Goal: Information Seeking & Learning: Learn about a topic

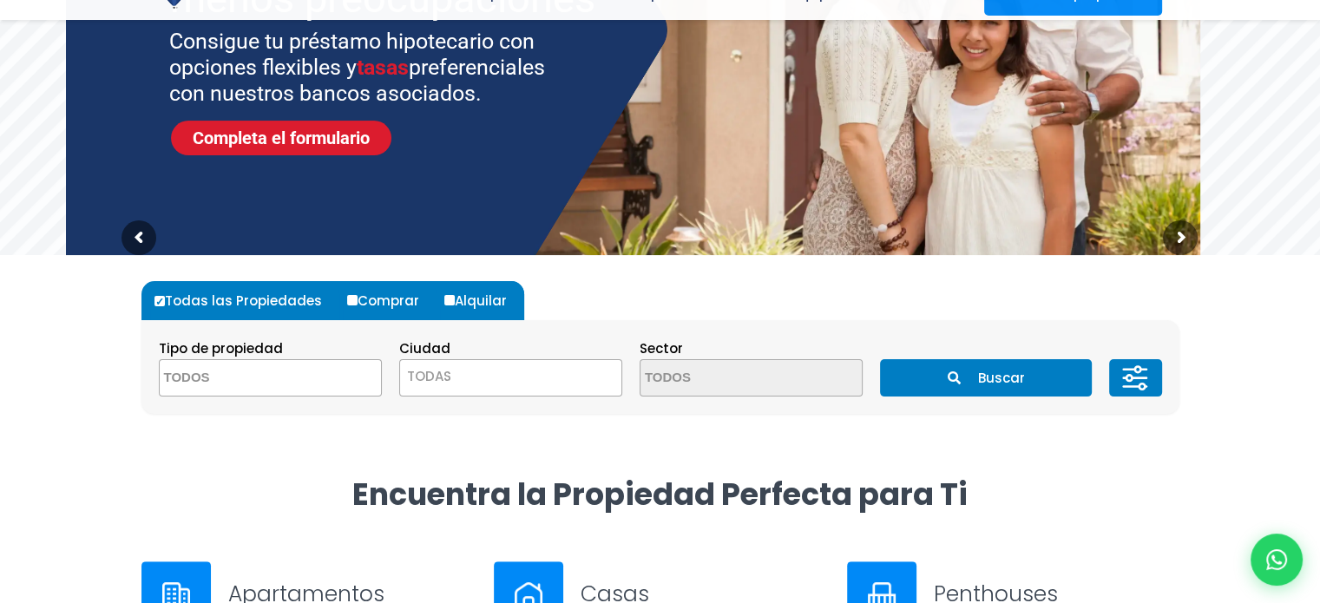
scroll to position [347, 0]
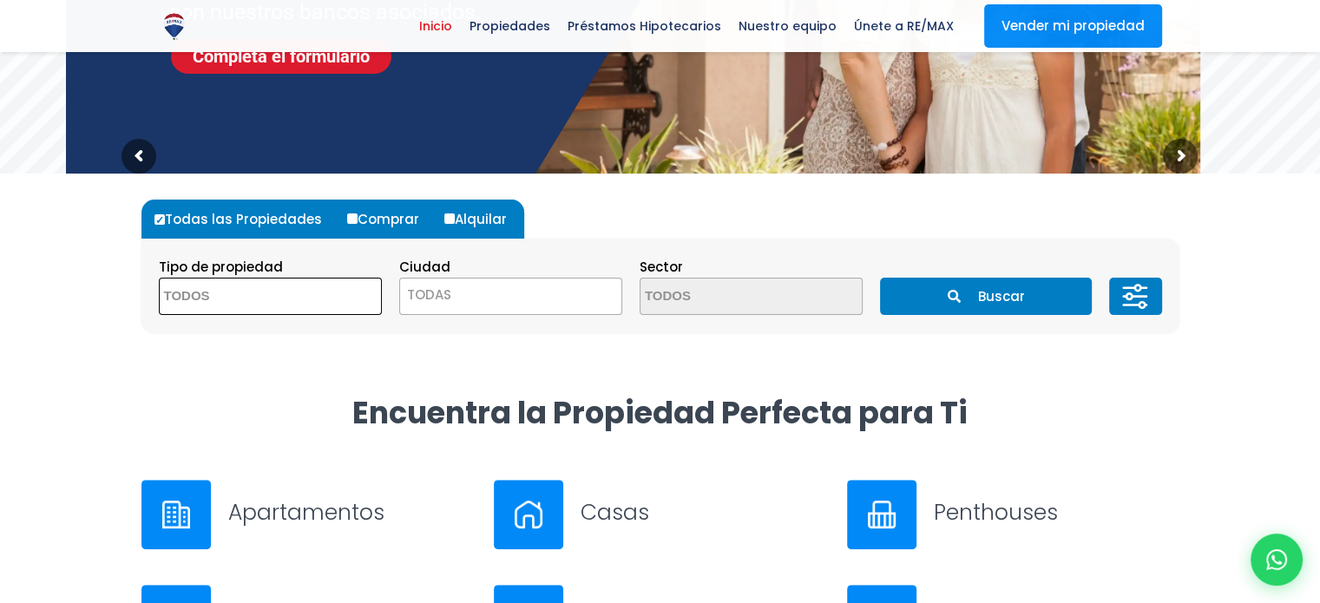
click at [321, 293] on span at bounding box center [270, 296] width 223 height 37
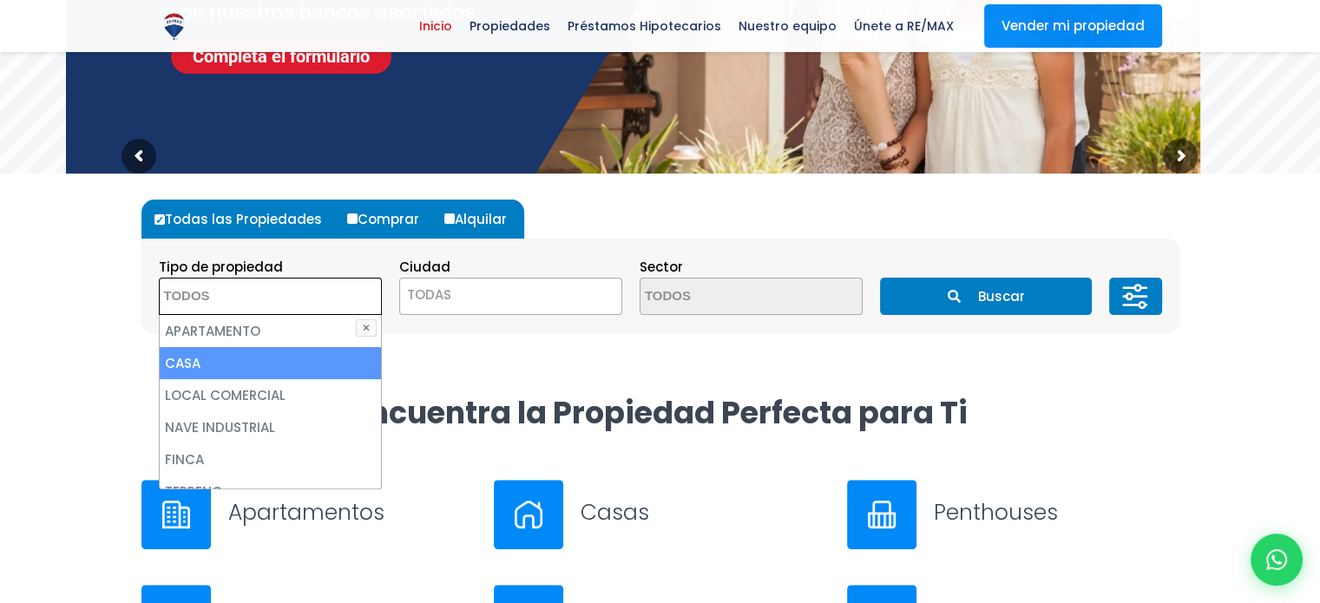
drag, startPoint x: 188, startPoint y: 360, endPoint x: 200, endPoint y: 361, distance: 11.3
click at [188, 360] on li "CASA" at bounding box center [270, 363] width 221 height 32
select select "house"
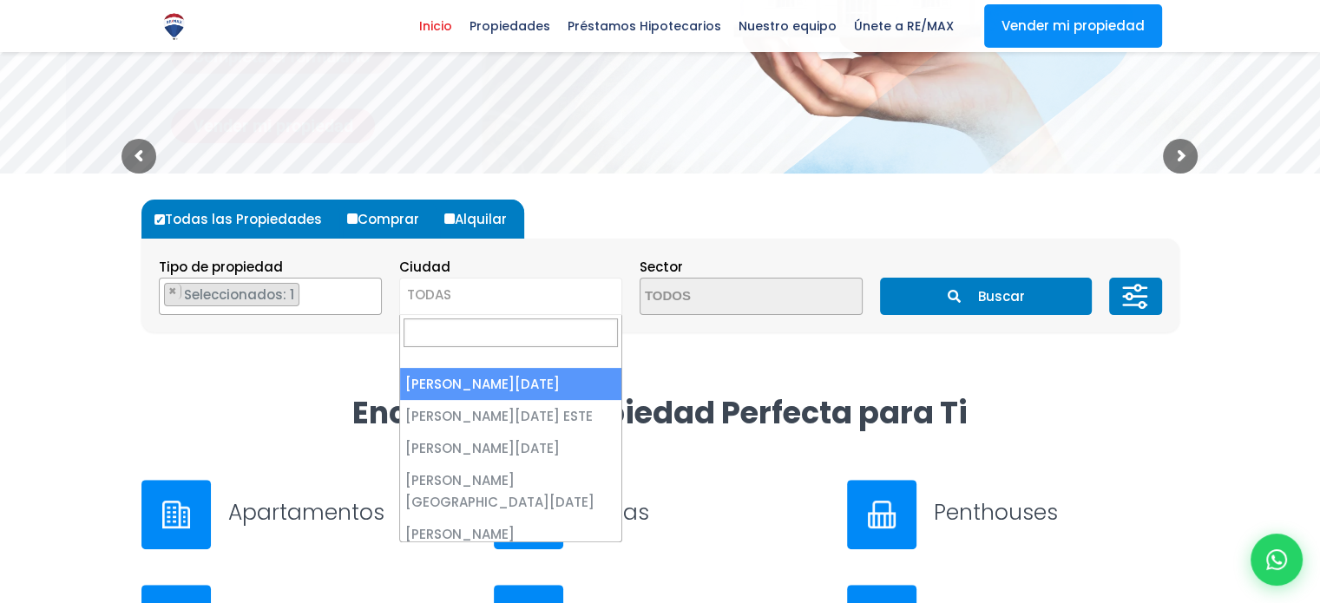
click at [487, 298] on span "TODAS" at bounding box center [510, 295] width 221 height 24
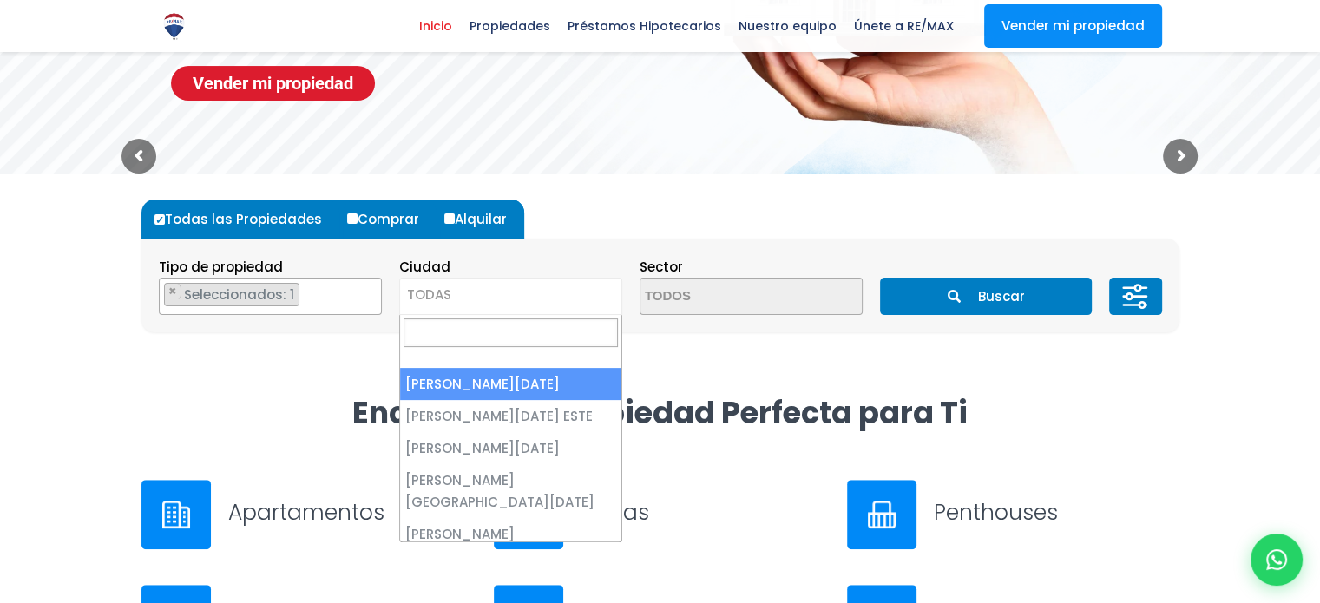
select select "1"
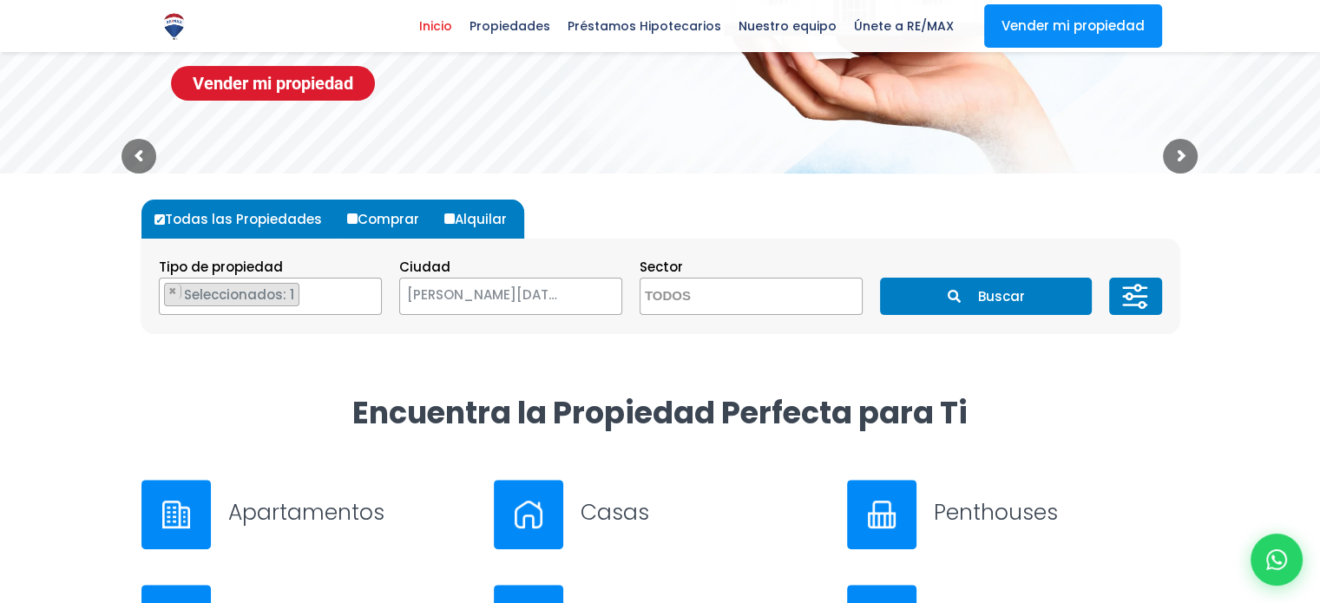
click at [1005, 295] on button "Buscar" at bounding box center [986, 296] width 212 height 37
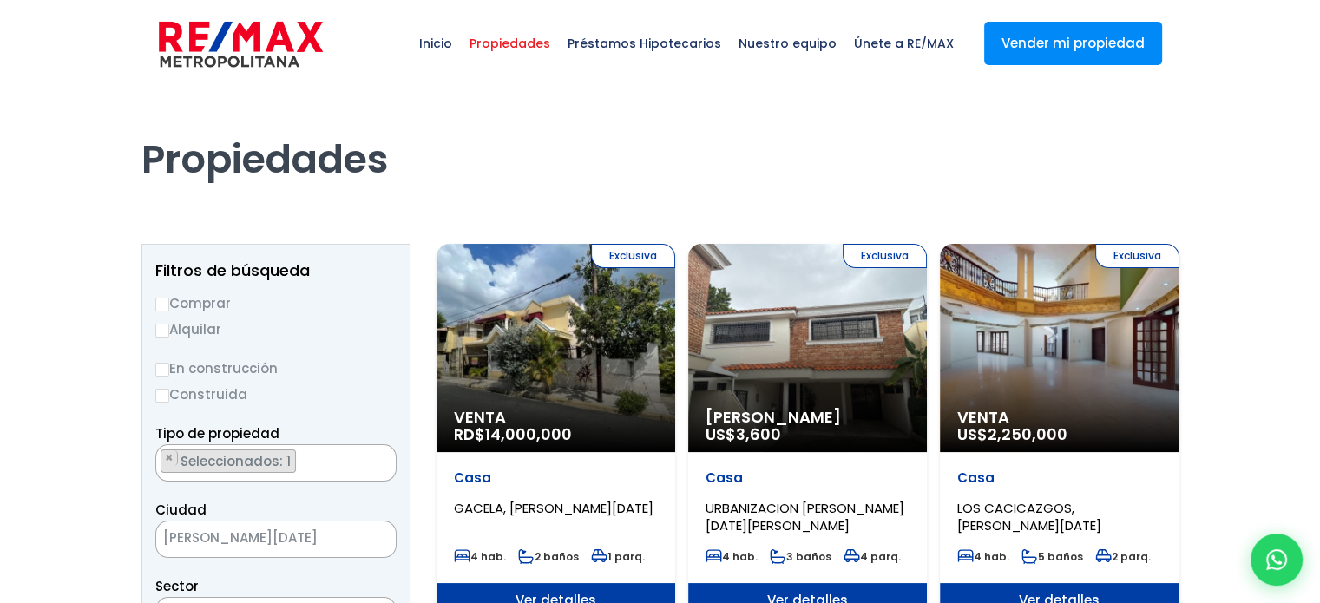
click at [161, 301] on input "Comprar" at bounding box center [162, 305] width 14 height 14
radio input "true"
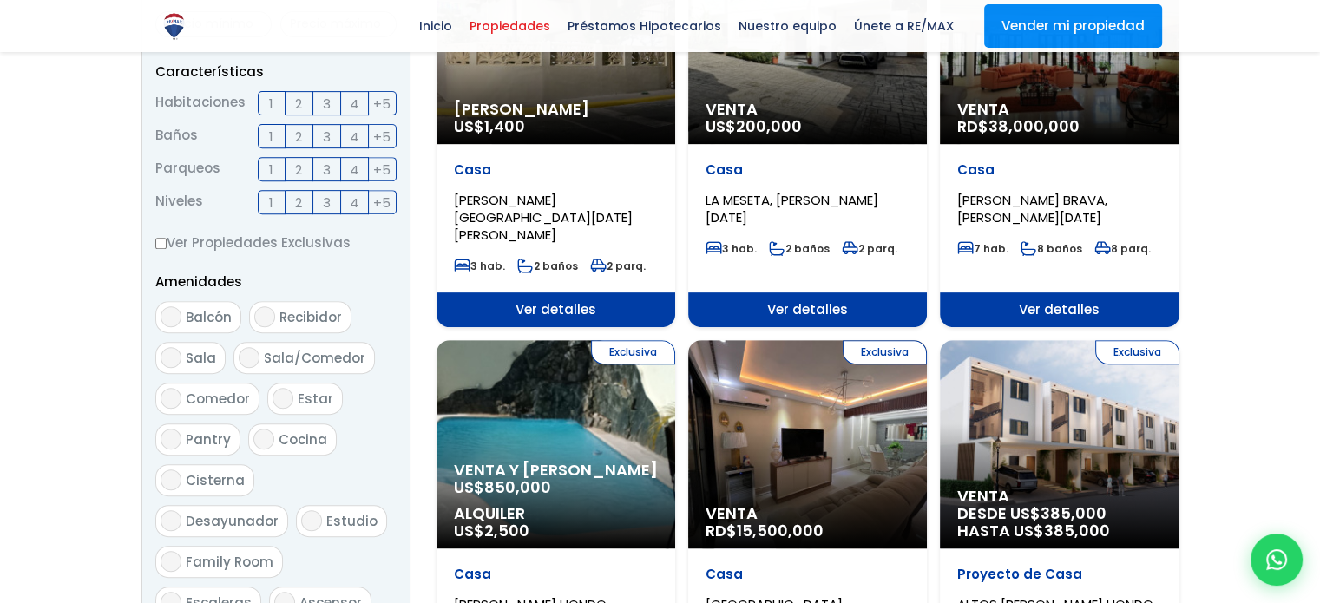
scroll to position [1215, 0]
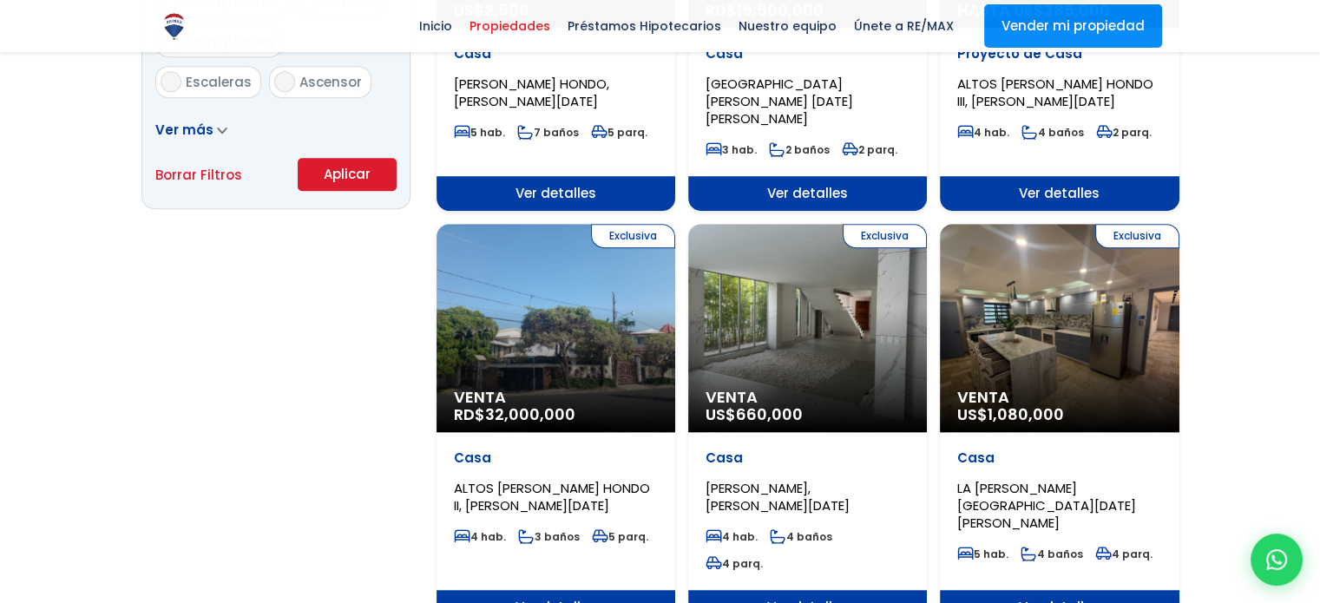
click at [349, 168] on button "Aplicar" at bounding box center [347, 174] width 99 height 33
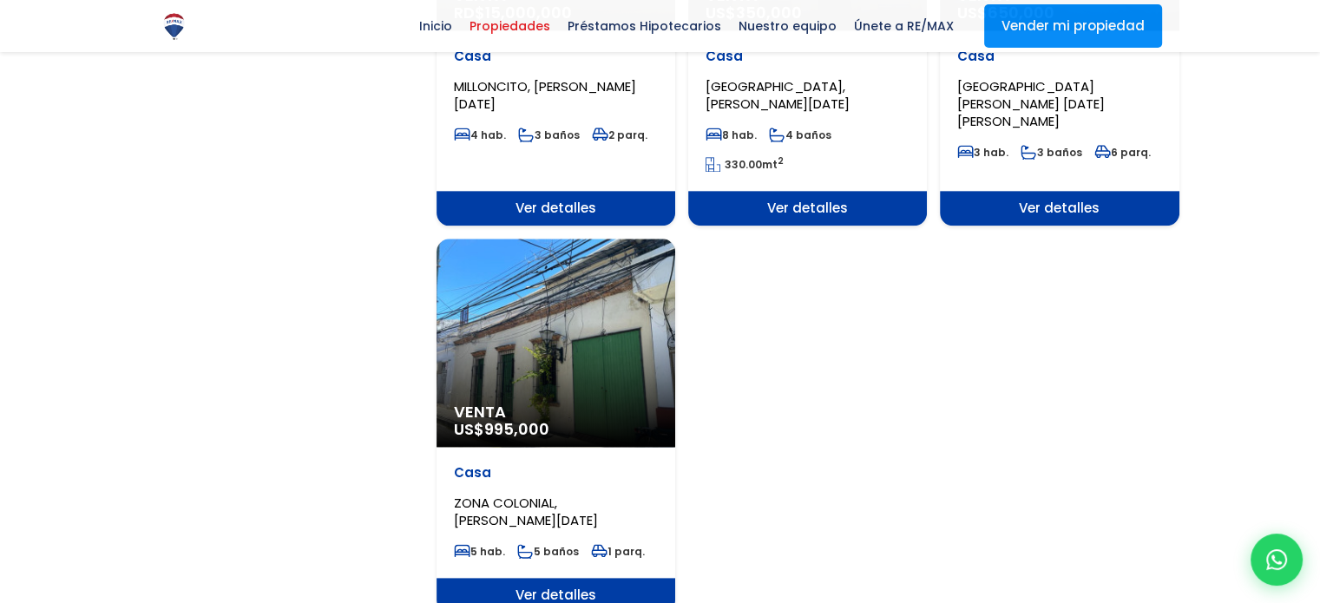
scroll to position [2084, 0]
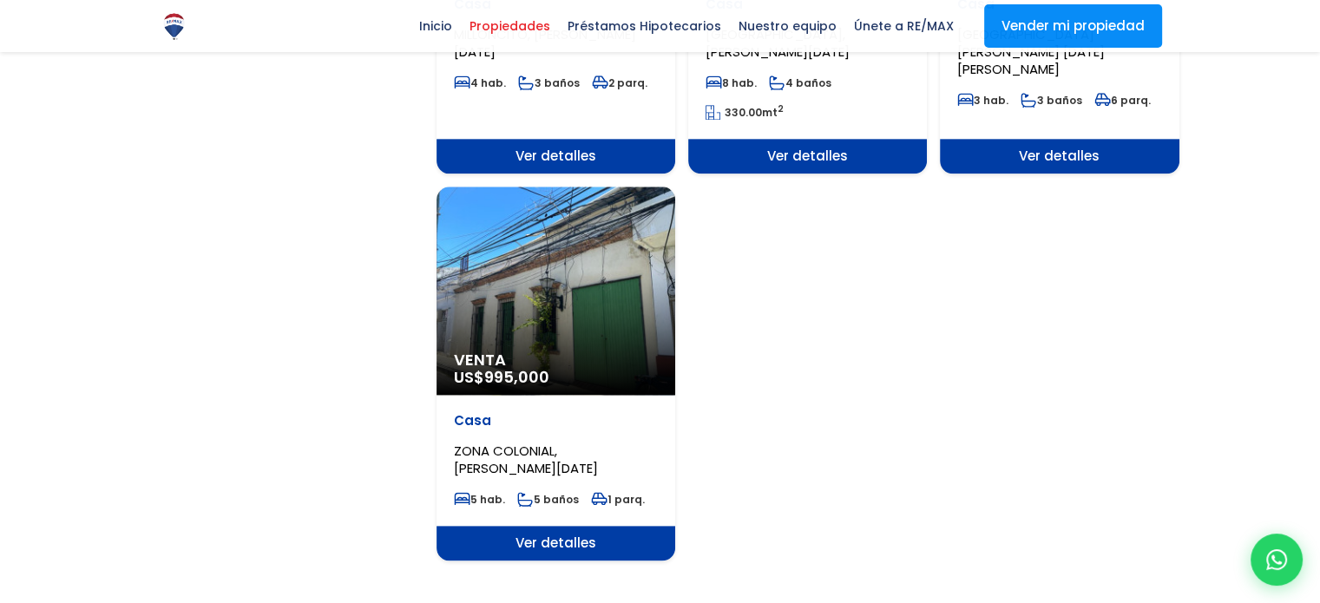
drag, startPoint x: 880, startPoint y: 553, endPoint x: 898, endPoint y: 548, distance: 18.1
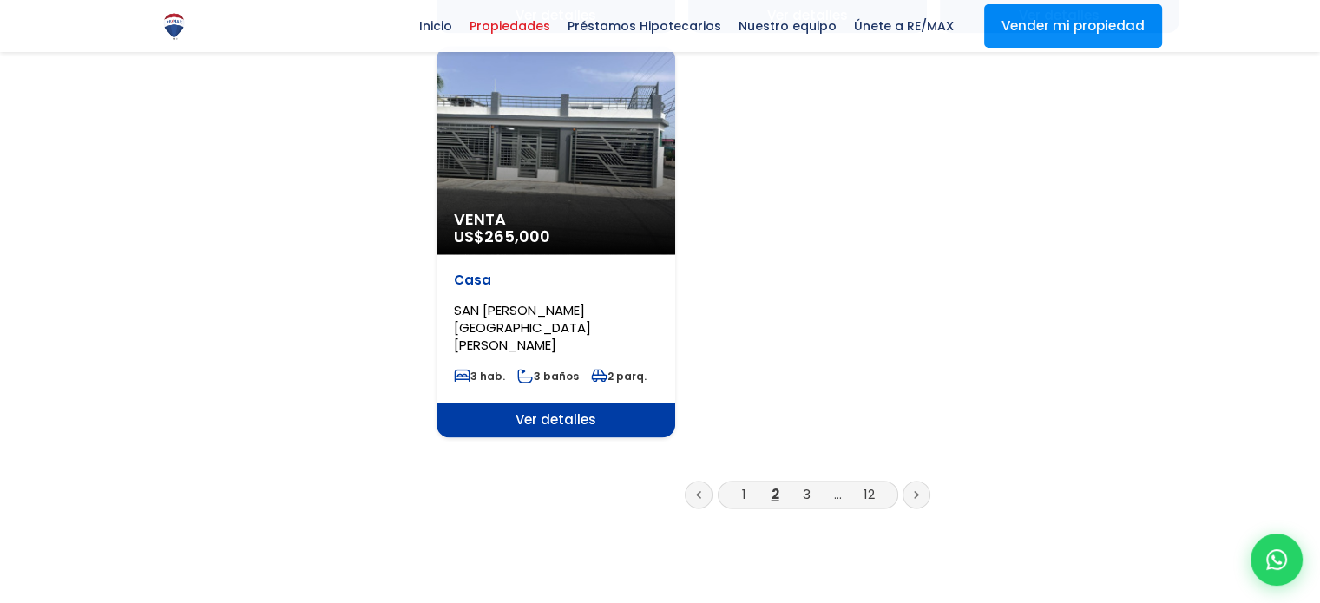
scroll to position [2257, 0]
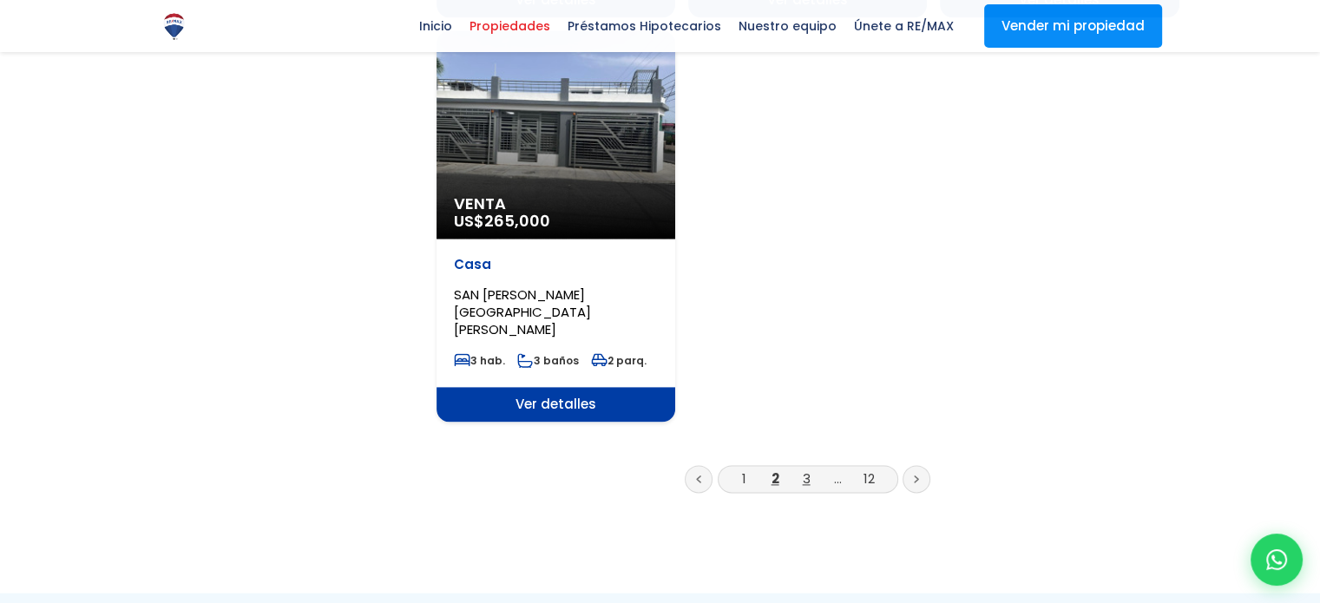
click at [807, 470] on link "3" at bounding box center [807, 479] width 8 height 18
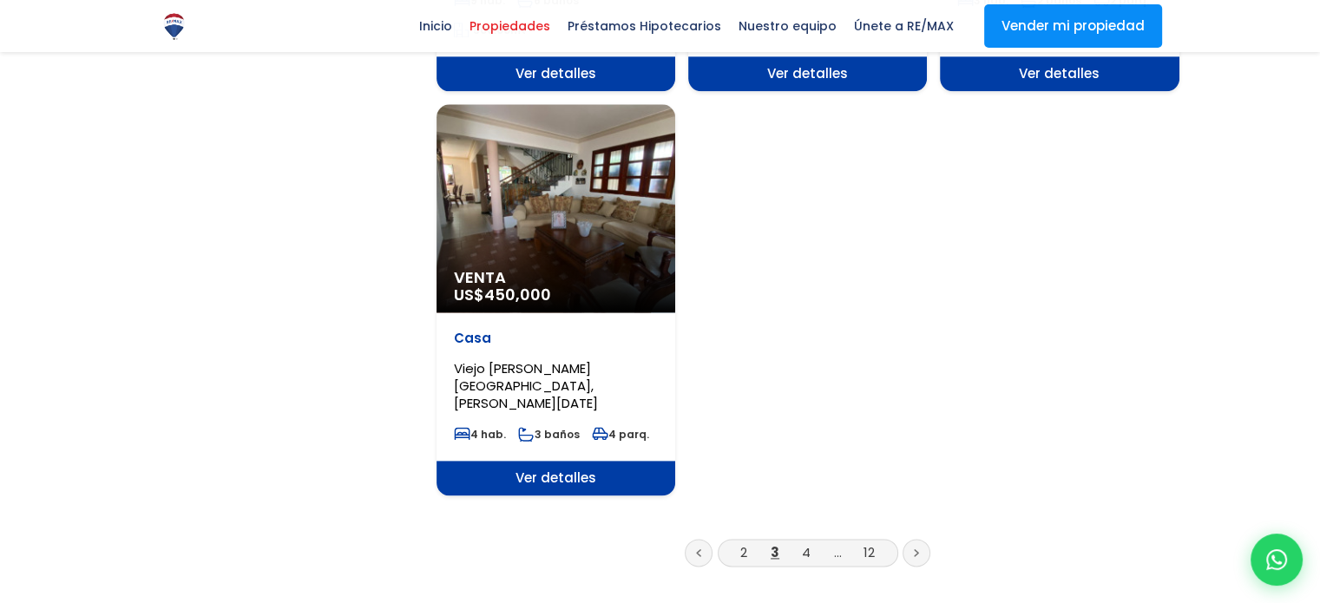
scroll to position [2170, 0]
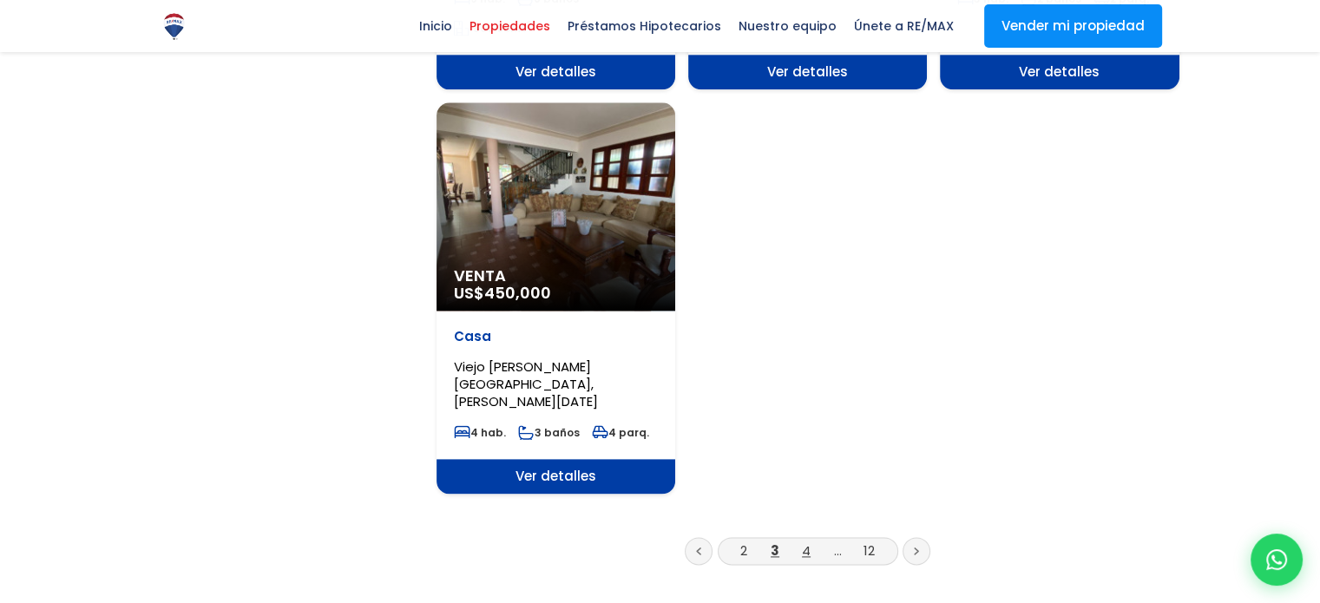
click at [805, 542] on link "4" at bounding box center [806, 551] width 9 height 18
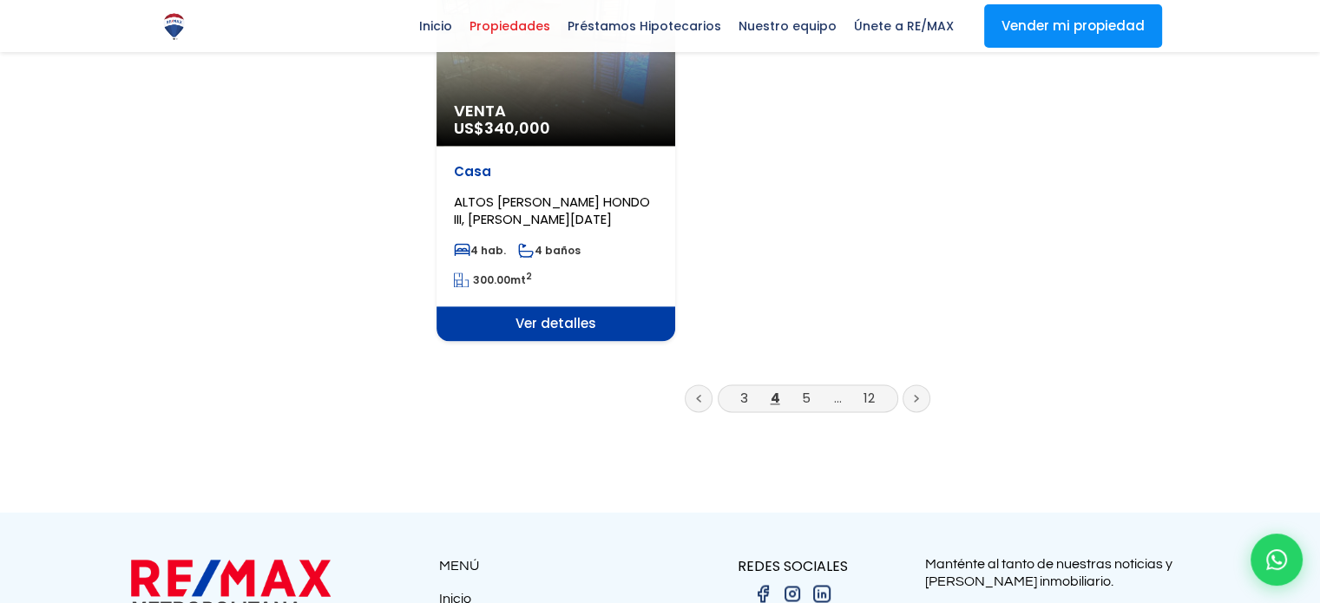
scroll to position [2344, 0]
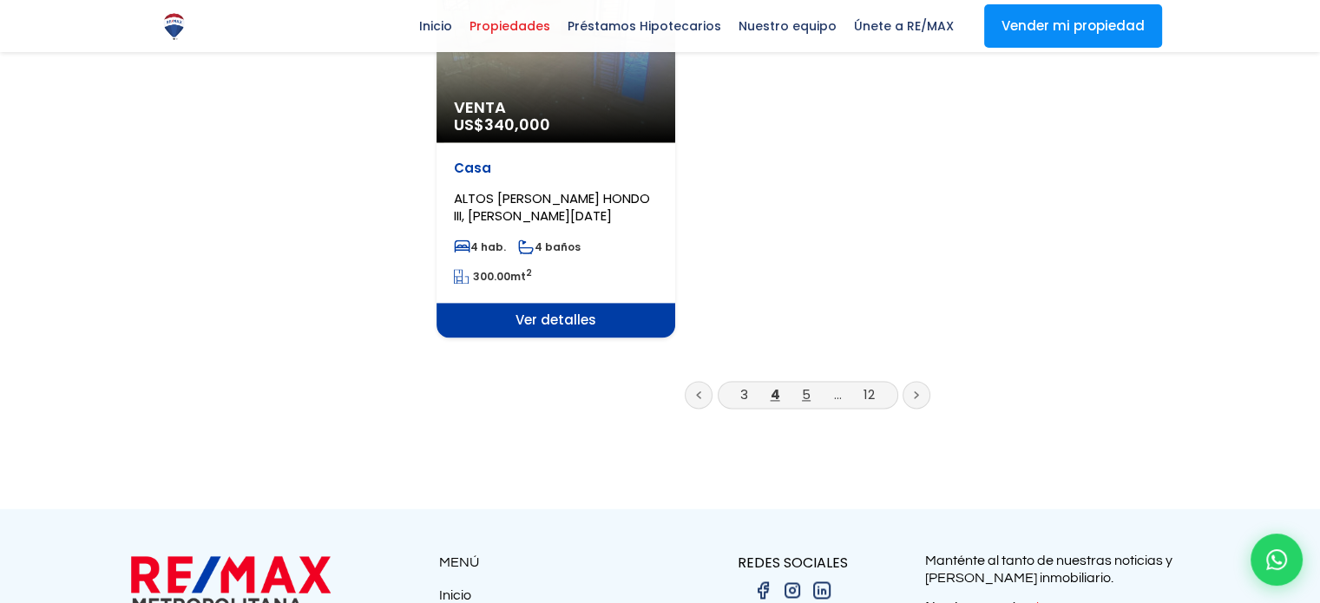
click at [806, 385] on link "5" at bounding box center [806, 394] width 9 height 18
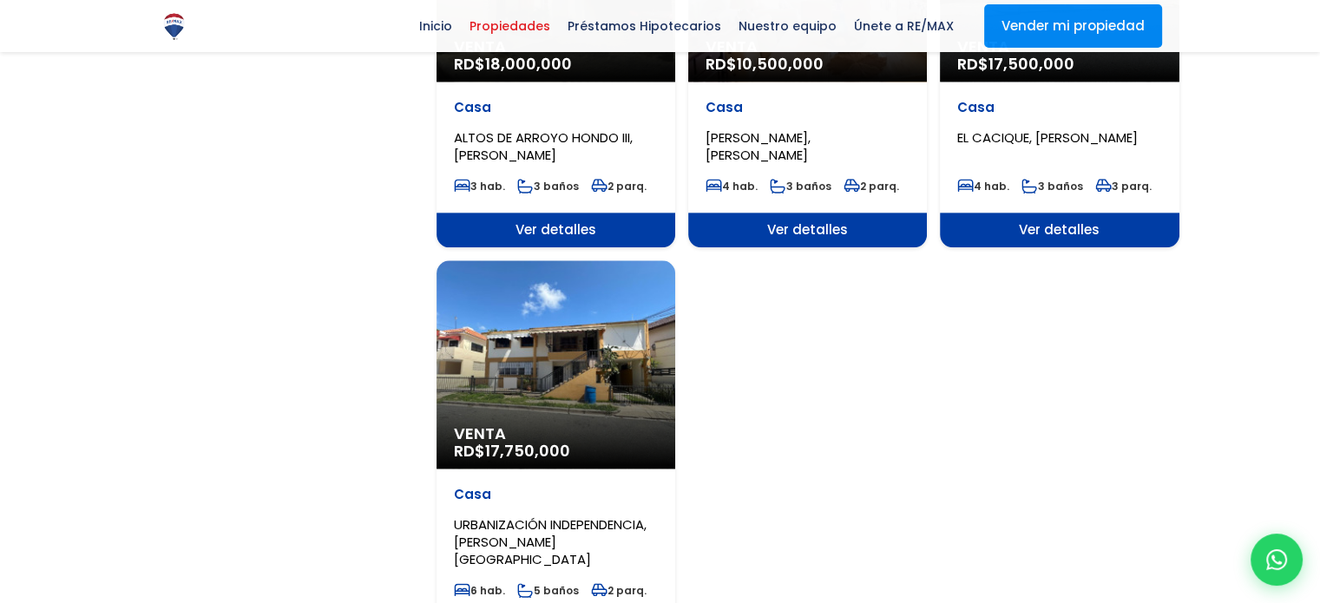
scroll to position [2170, 0]
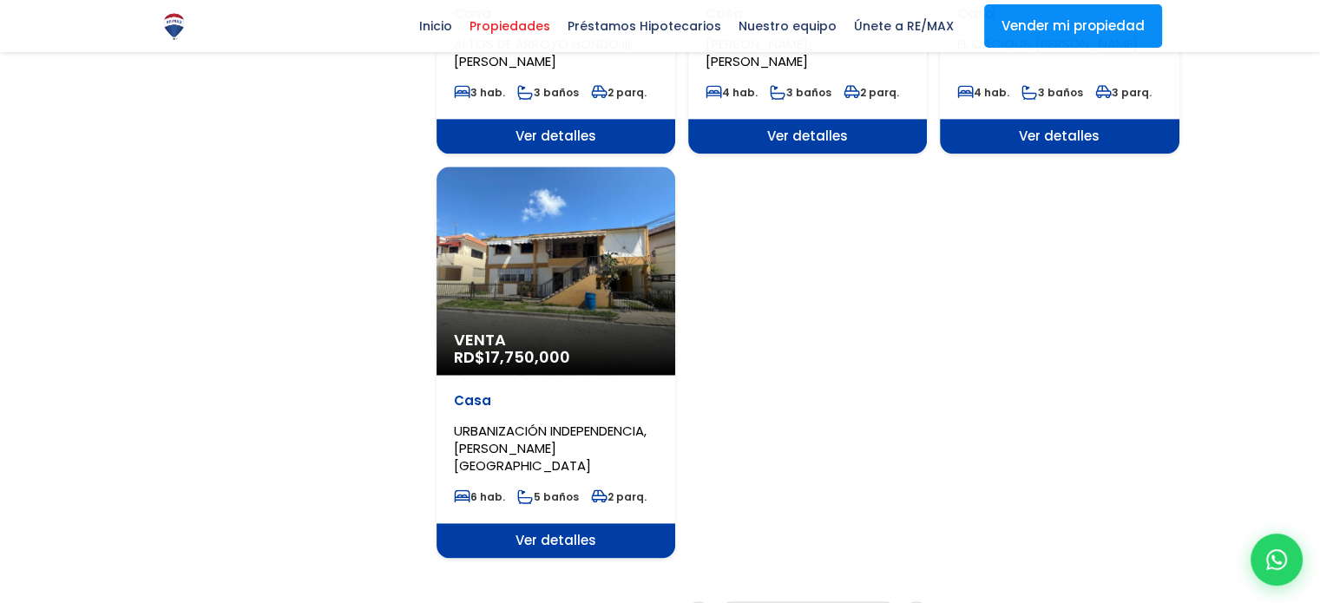
click at [807, 603] on link "6" at bounding box center [807, 615] width 8 height 18
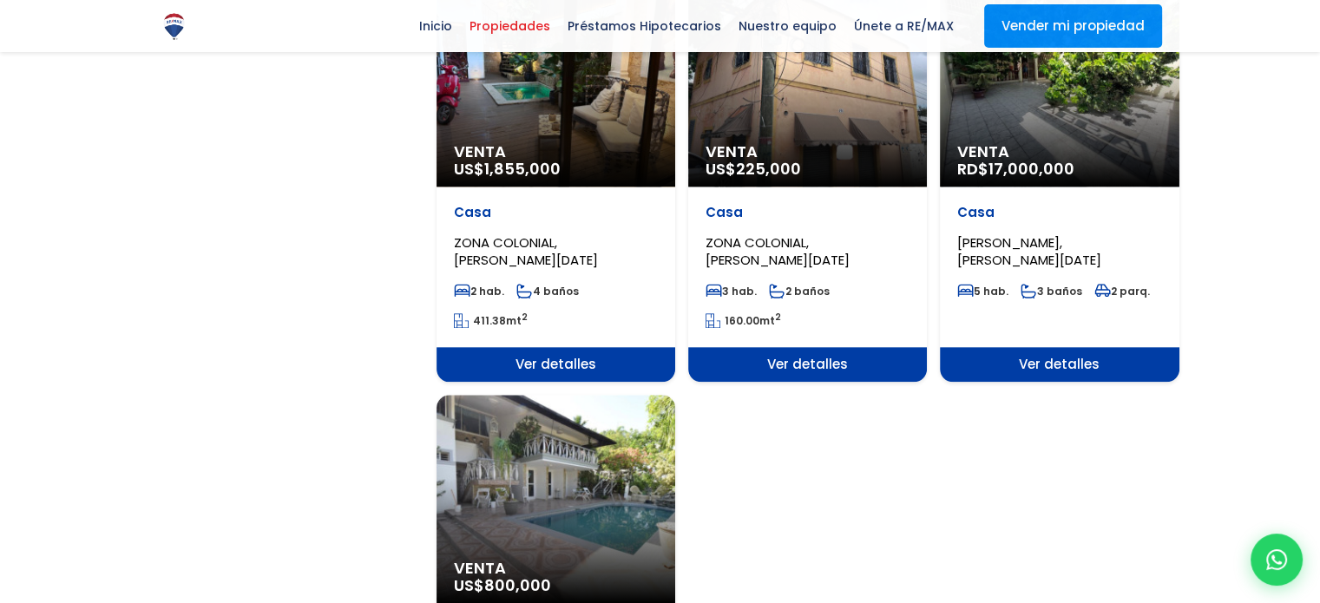
scroll to position [2084, 0]
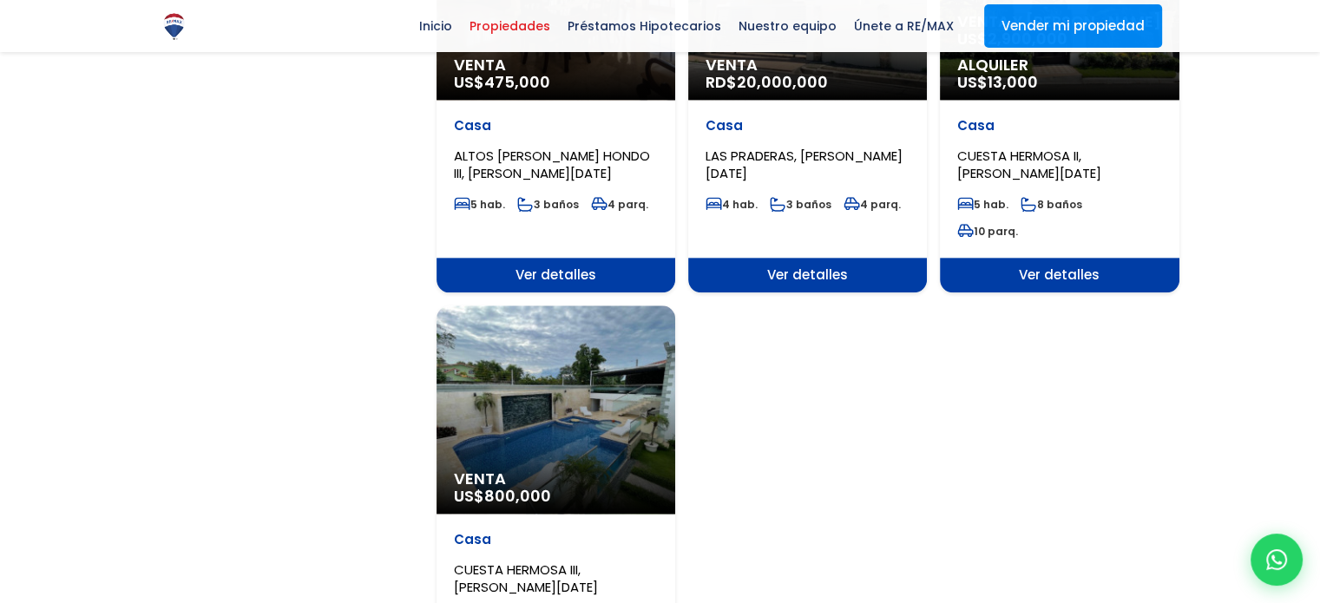
scroll to position [2257, 0]
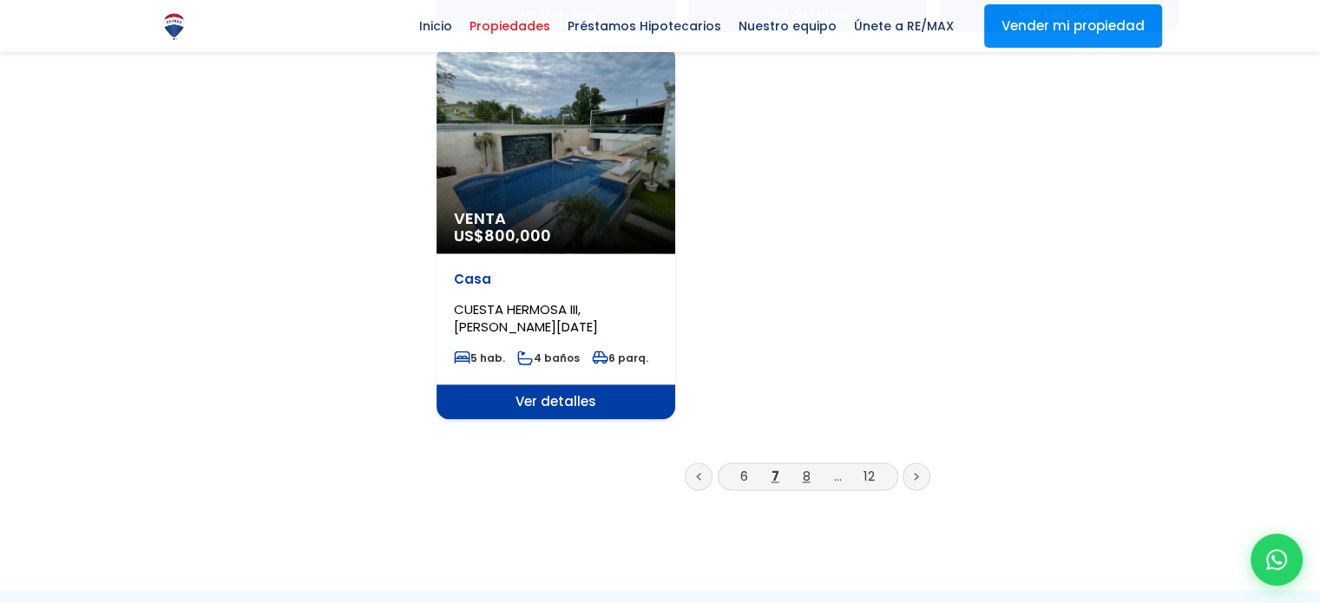
click at [809, 467] on link "8" at bounding box center [807, 476] width 8 height 18
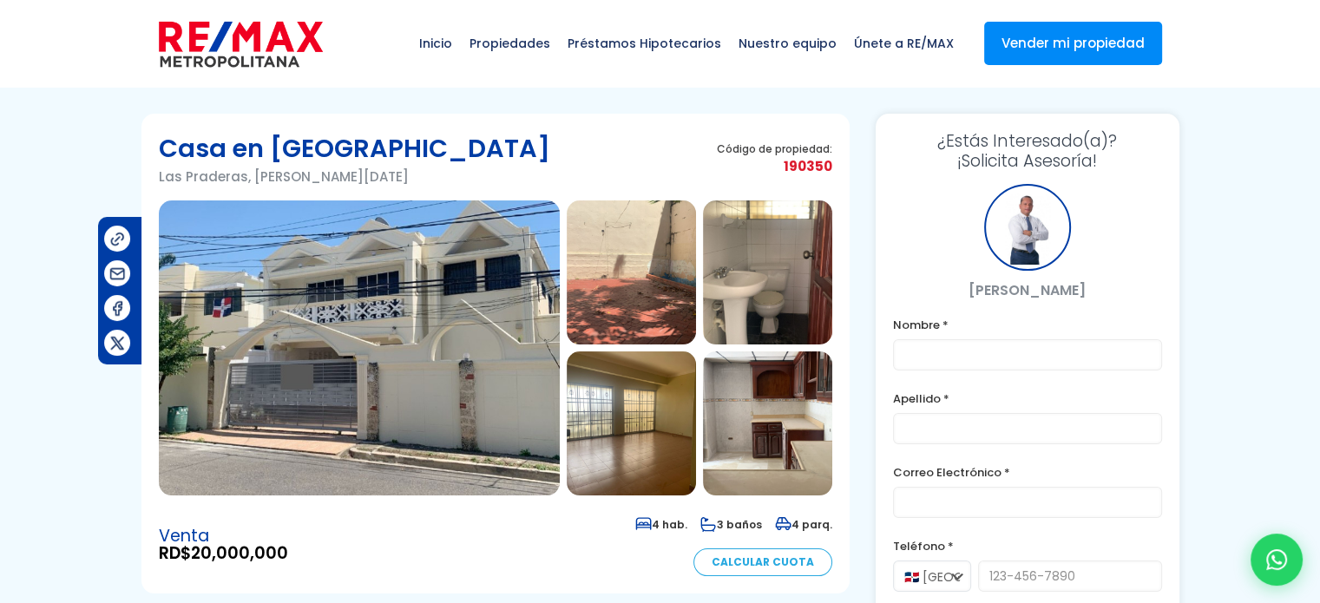
click at [368, 239] on img at bounding box center [359, 348] width 401 height 295
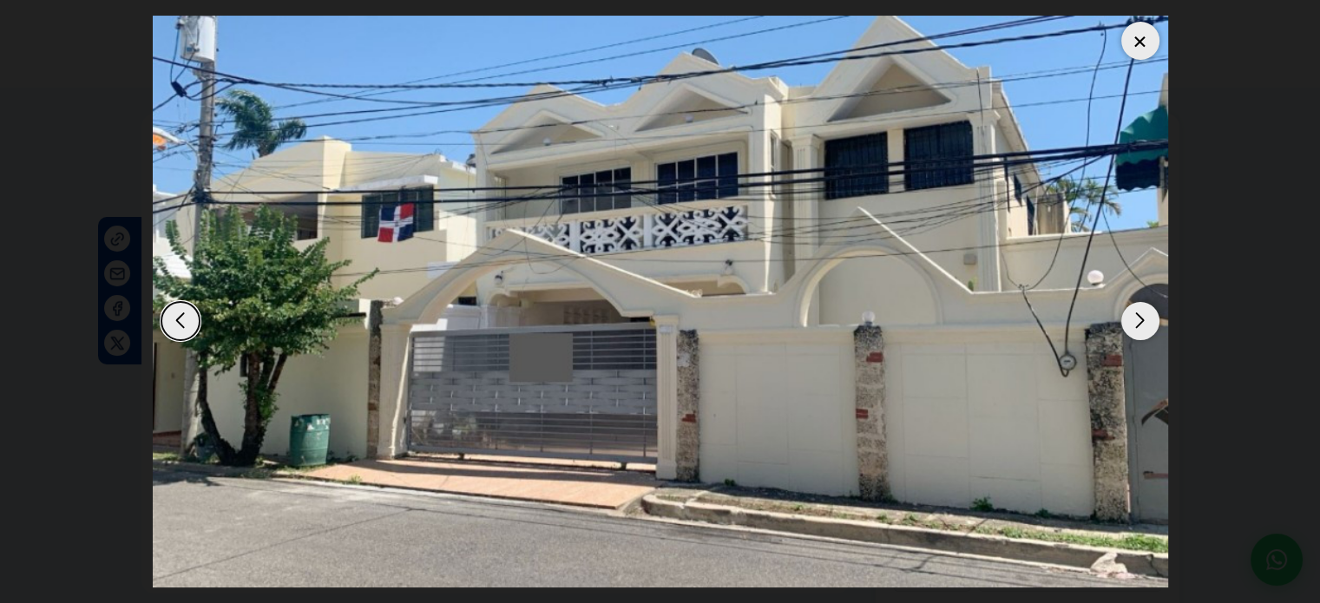
click at [1139, 319] on div "Next slide" at bounding box center [1141, 321] width 38 height 38
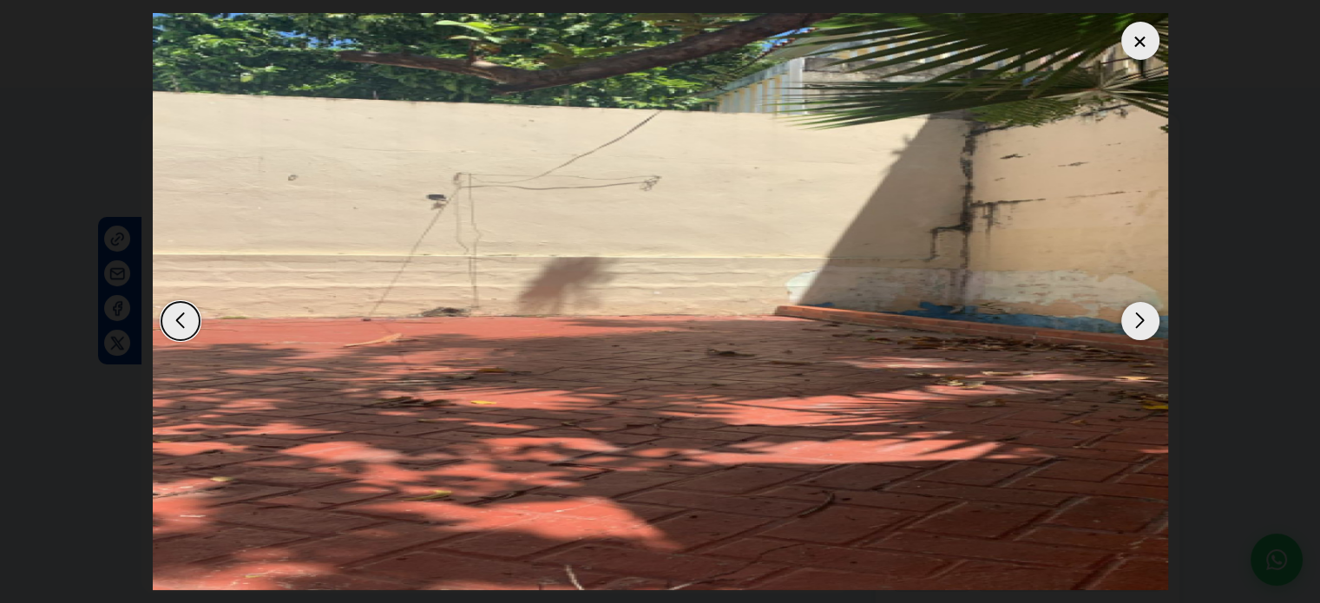
click at [1139, 319] on div "Next slide" at bounding box center [1141, 321] width 38 height 38
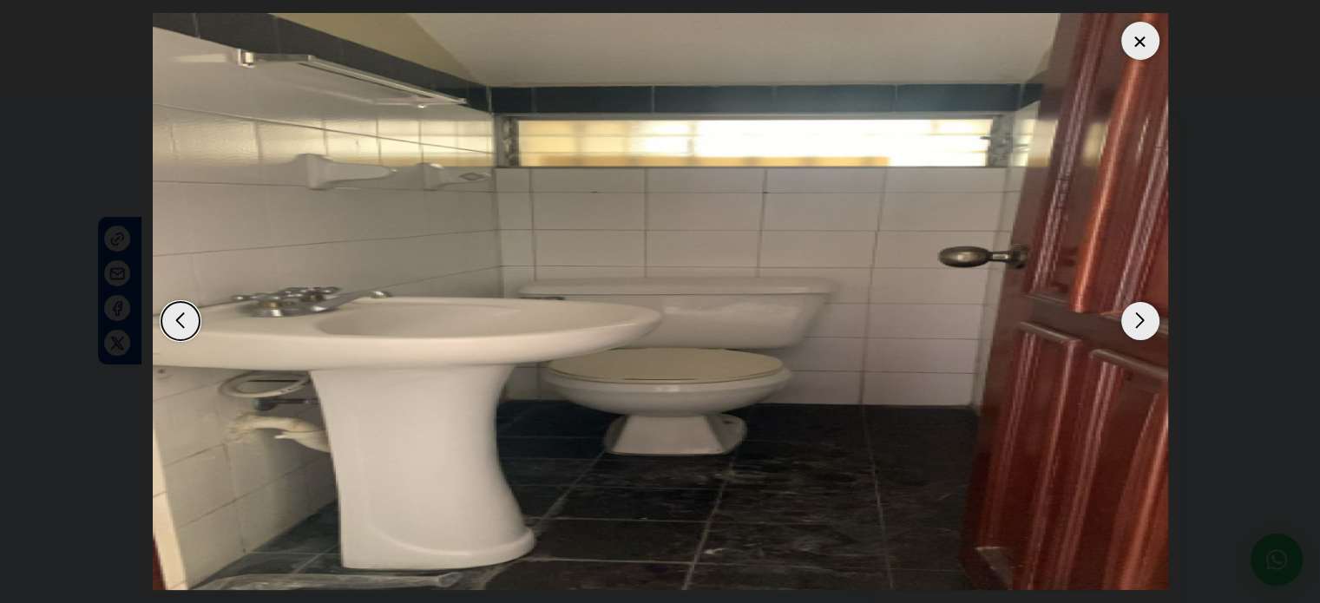
click at [1139, 319] on div "Next slide" at bounding box center [1141, 321] width 38 height 38
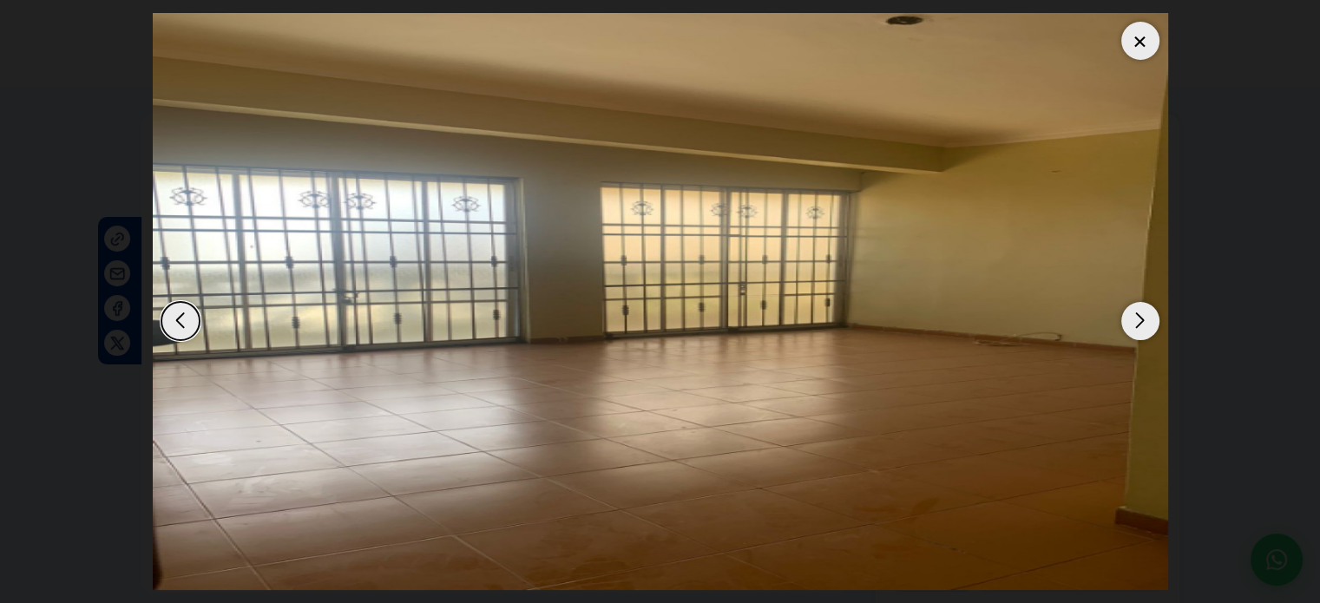
click at [1139, 319] on div "Next slide" at bounding box center [1141, 321] width 38 height 38
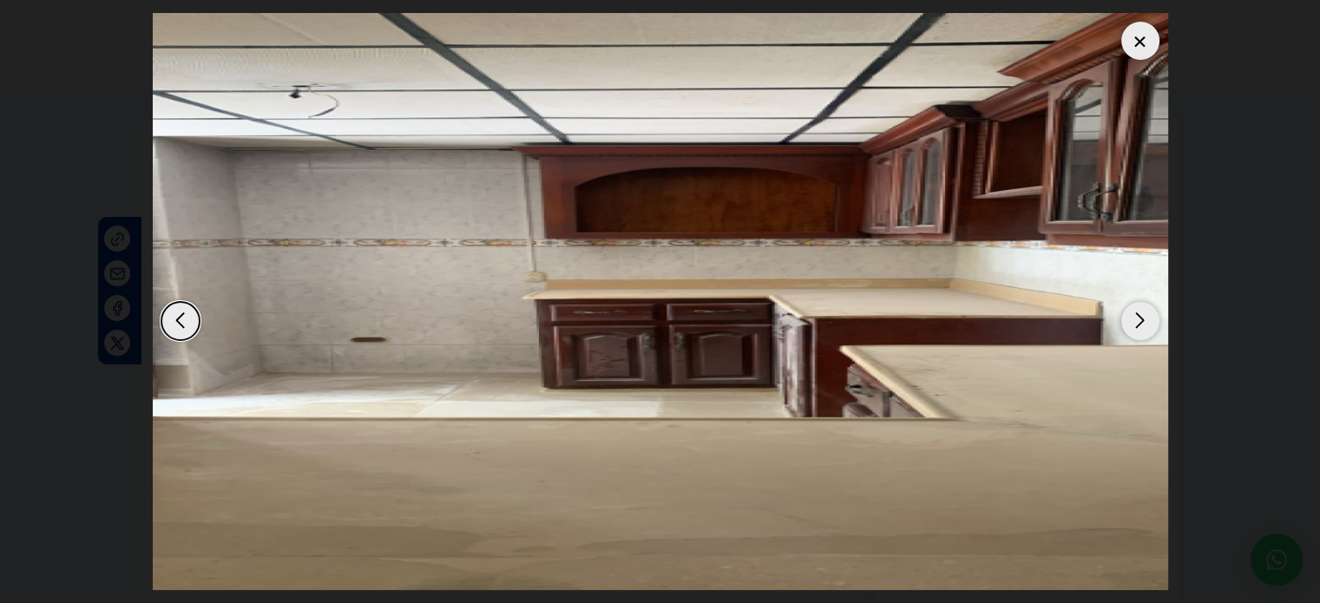
click at [1139, 319] on div "Next slide" at bounding box center [1141, 321] width 38 height 38
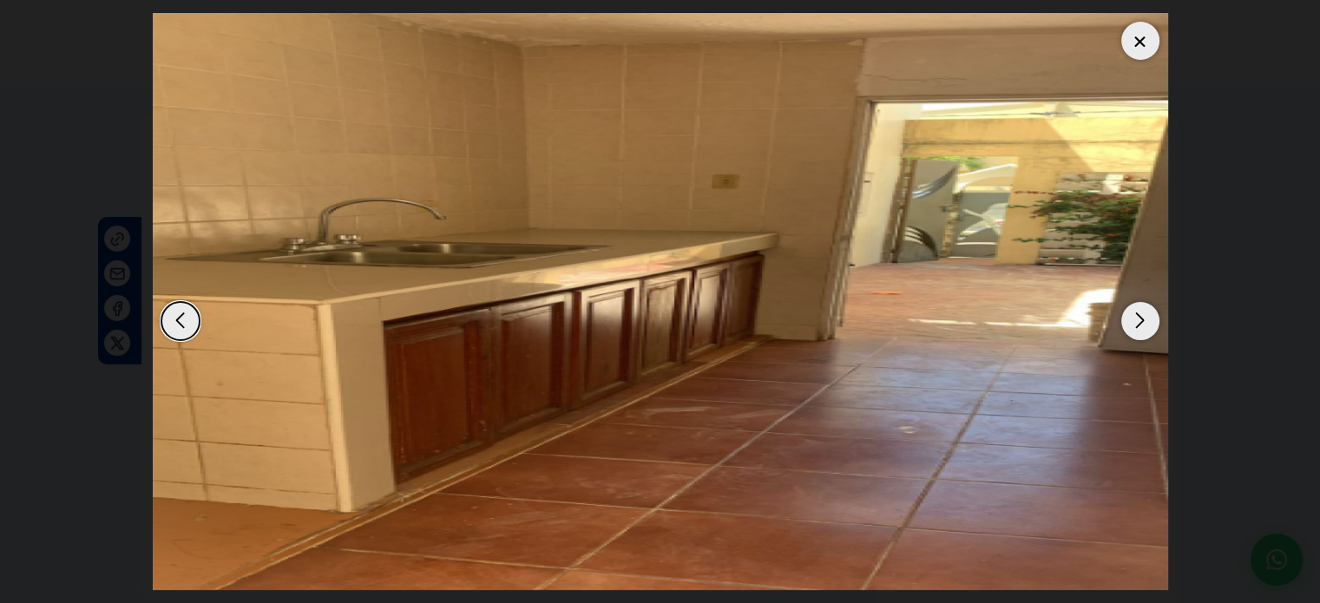
click at [188, 322] on div "Previous slide" at bounding box center [180, 321] width 38 height 38
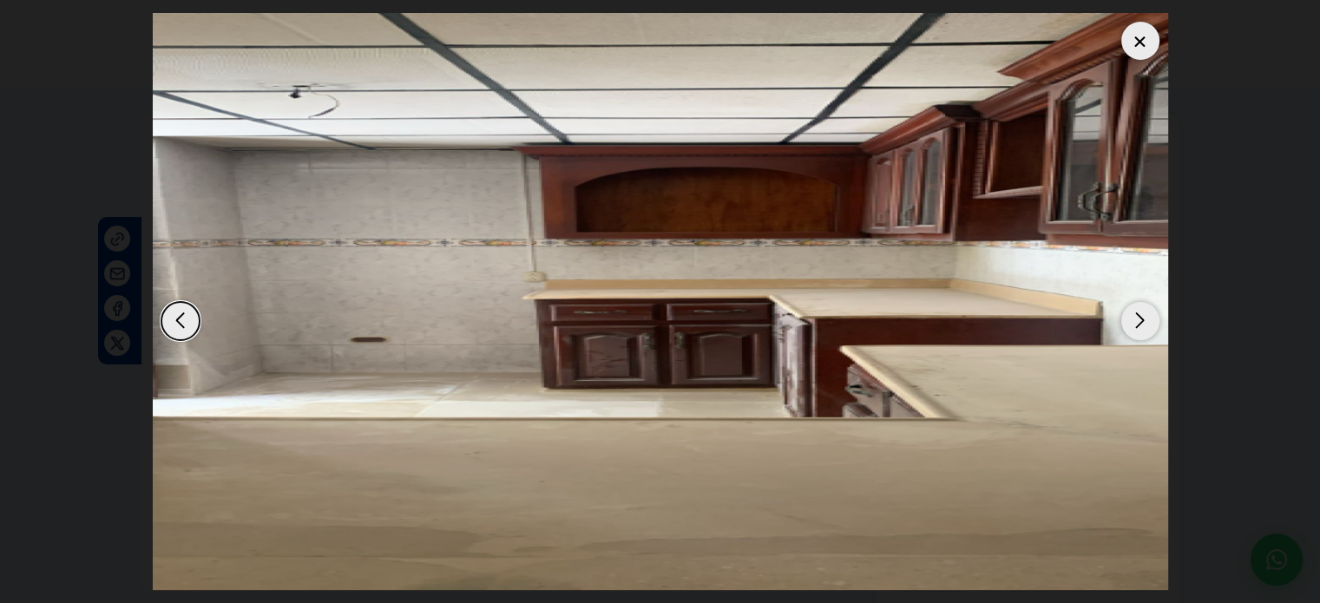
click at [1140, 321] on div "Next slide" at bounding box center [1141, 321] width 38 height 38
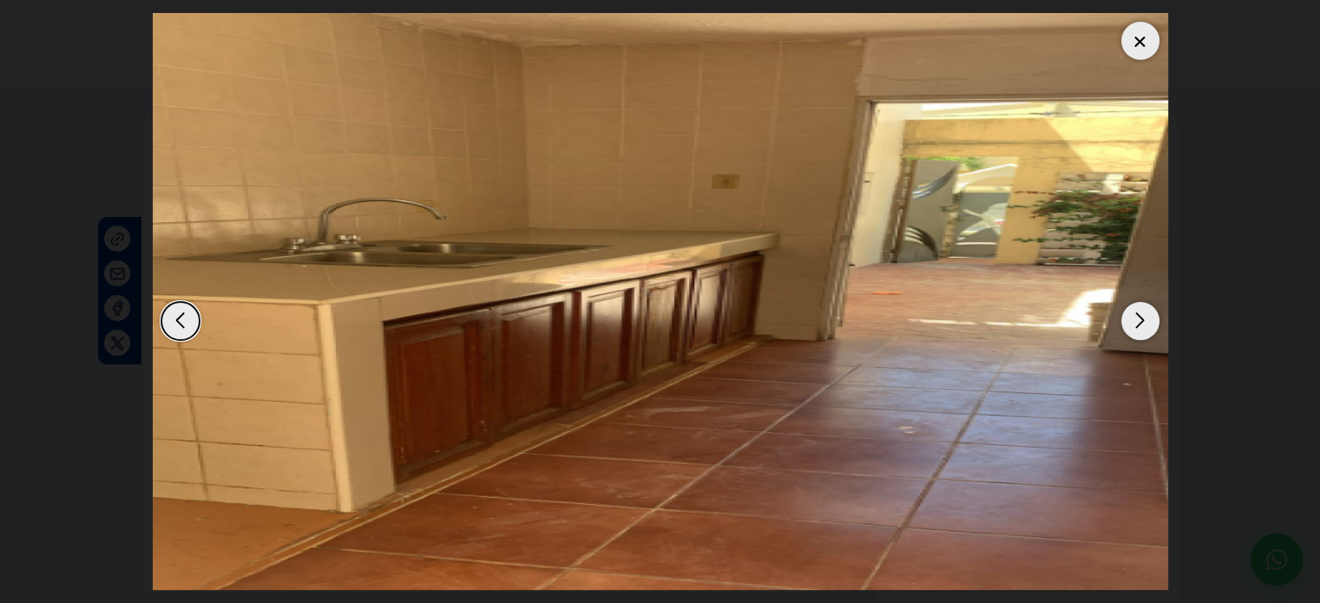
click at [1140, 321] on div "Next slide" at bounding box center [1141, 321] width 38 height 38
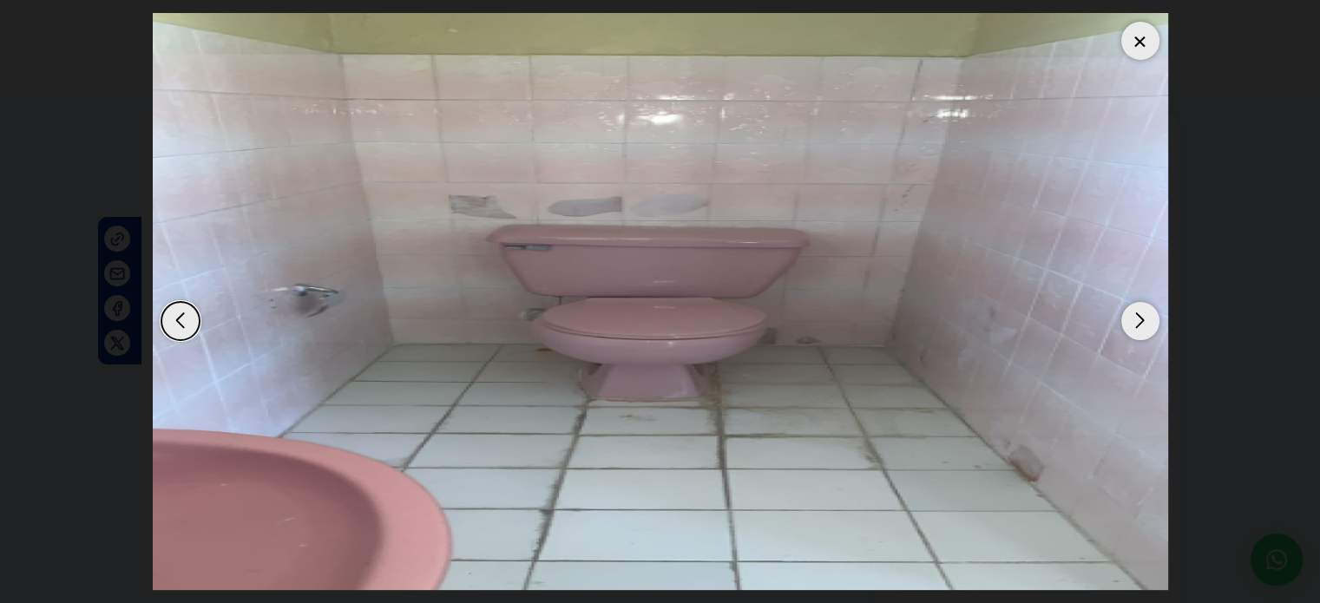
click at [1140, 321] on div "Next slide" at bounding box center [1141, 321] width 38 height 38
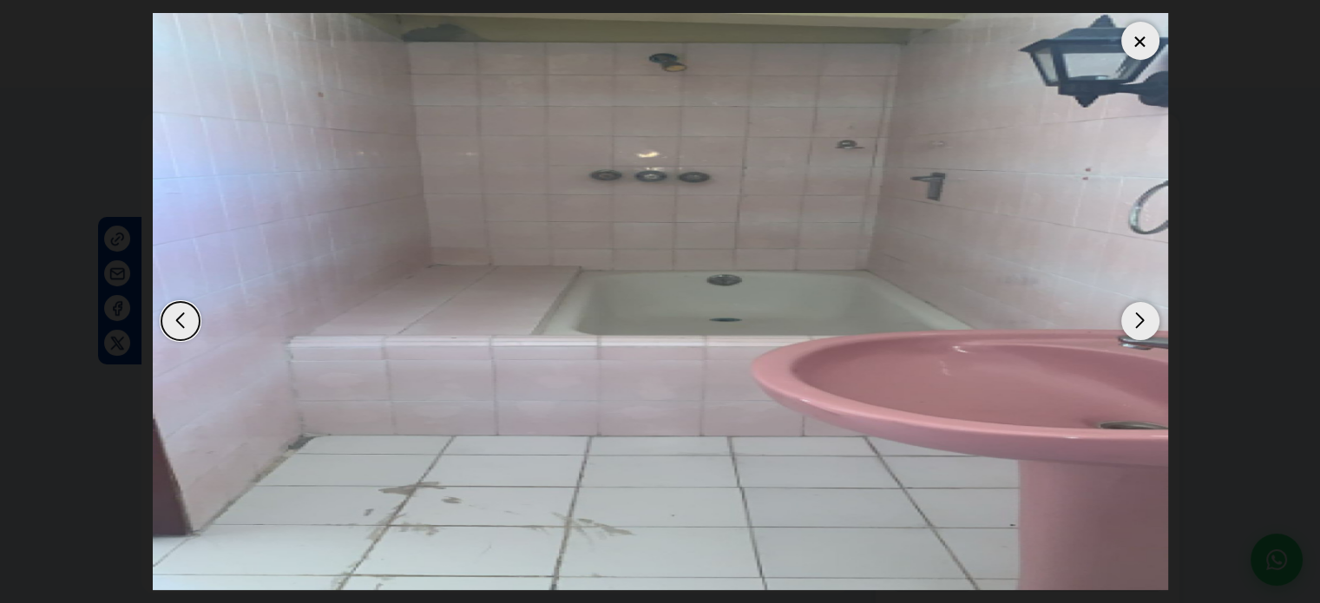
click at [1140, 321] on div "Next slide" at bounding box center [1141, 321] width 38 height 38
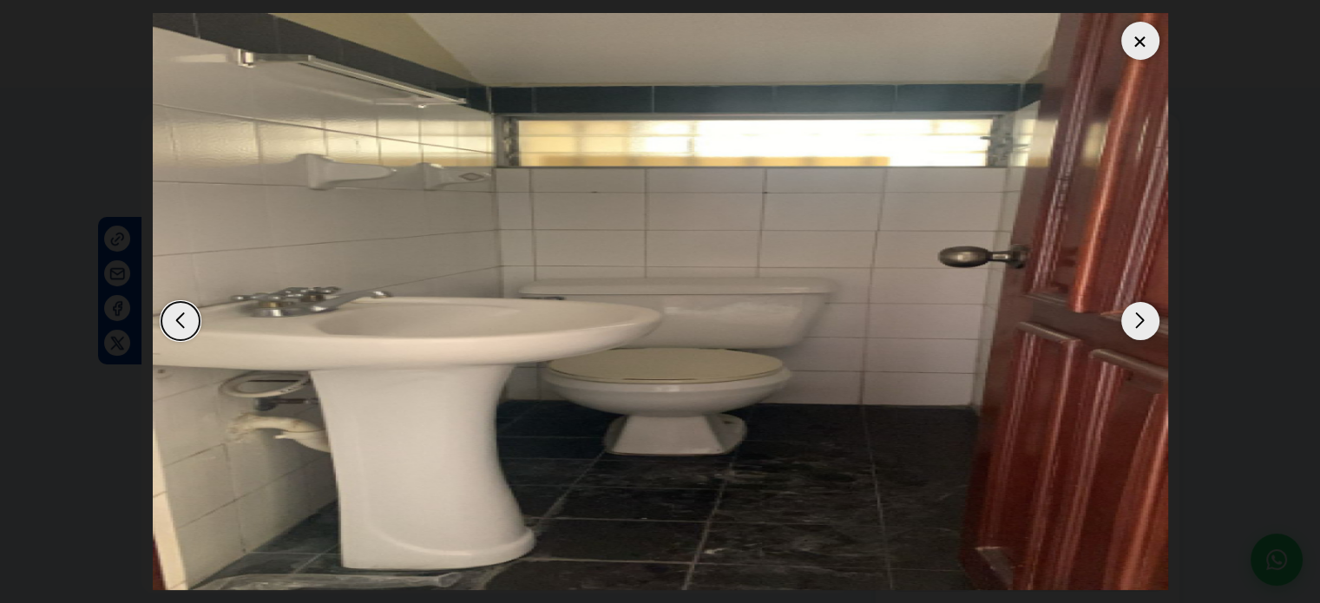
click at [1140, 321] on div "Next slide" at bounding box center [1141, 321] width 38 height 38
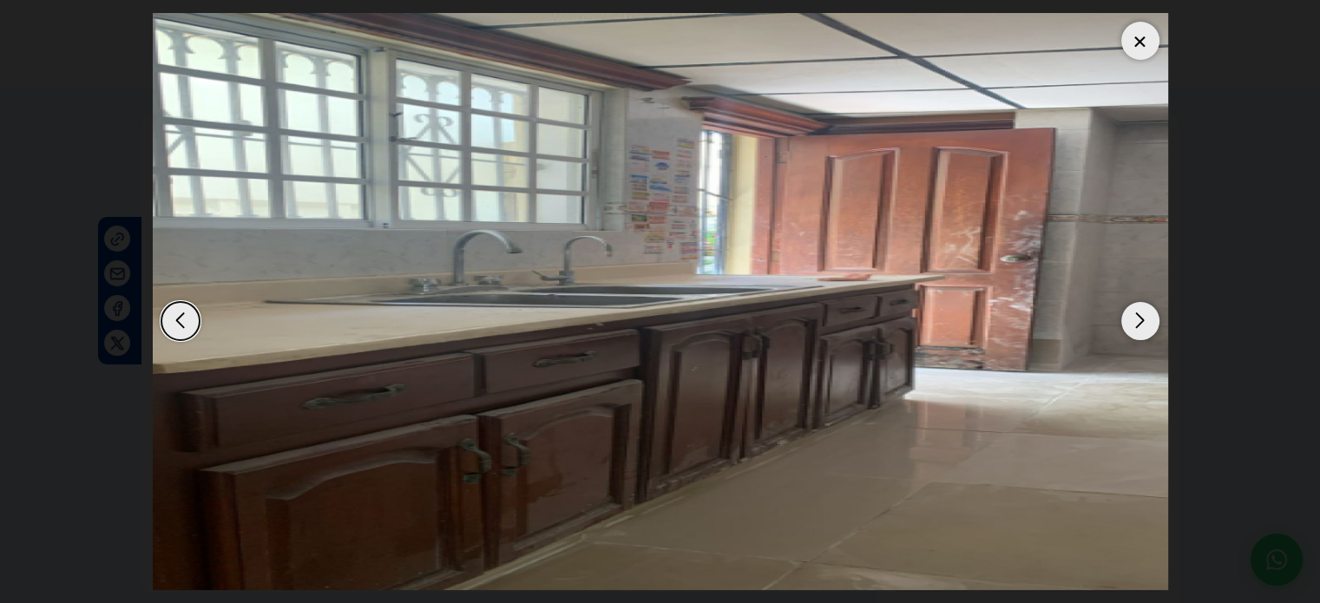
click at [1140, 321] on div "Next slide" at bounding box center [1141, 321] width 38 height 38
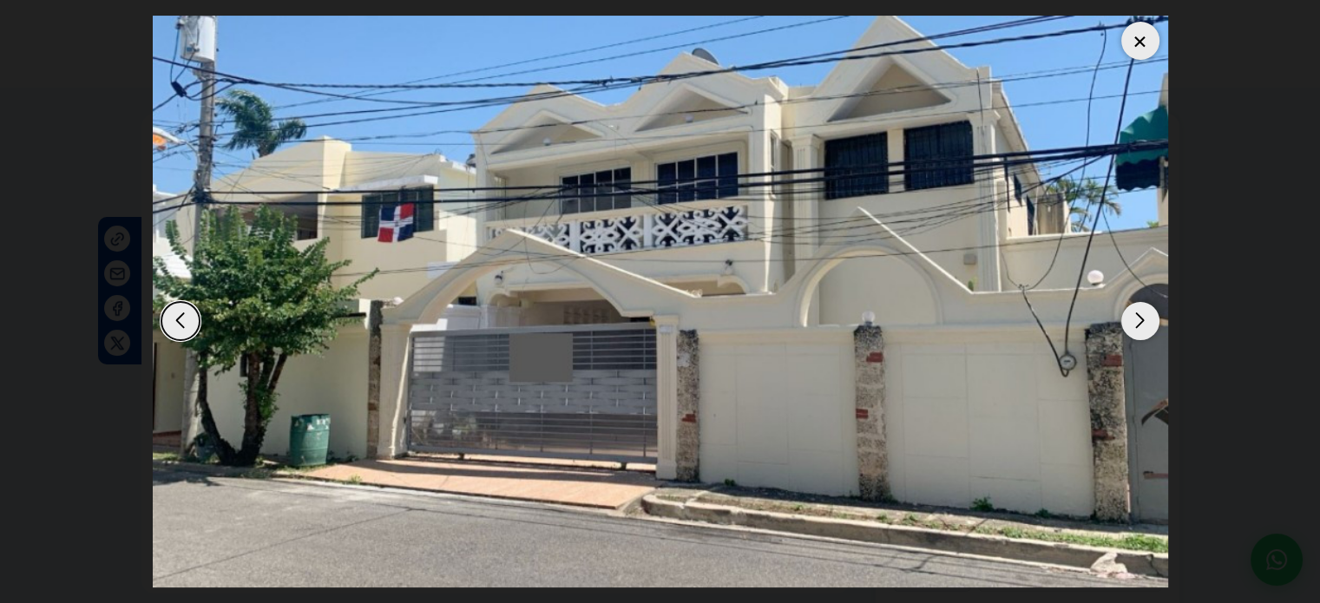
click at [1140, 321] on div "Next slide" at bounding box center [1141, 321] width 38 height 38
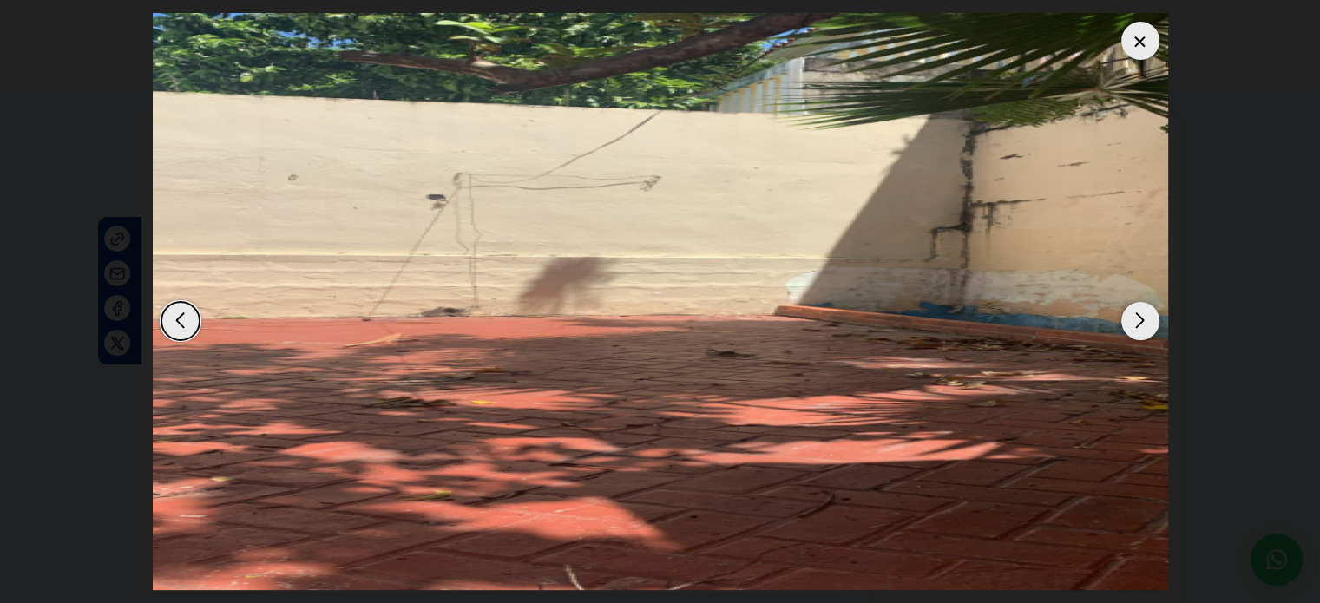
click at [1139, 308] on div "Next slide" at bounding box center [1141, 321] width 38 height 38
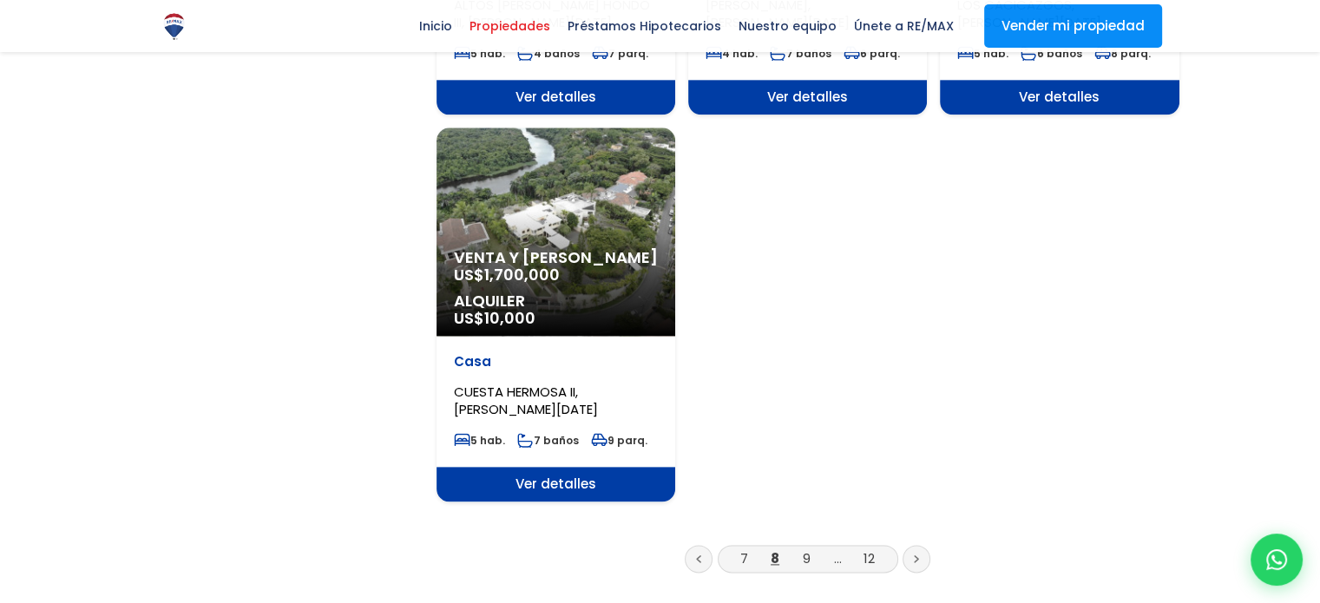
scroll to position [2344, 0]
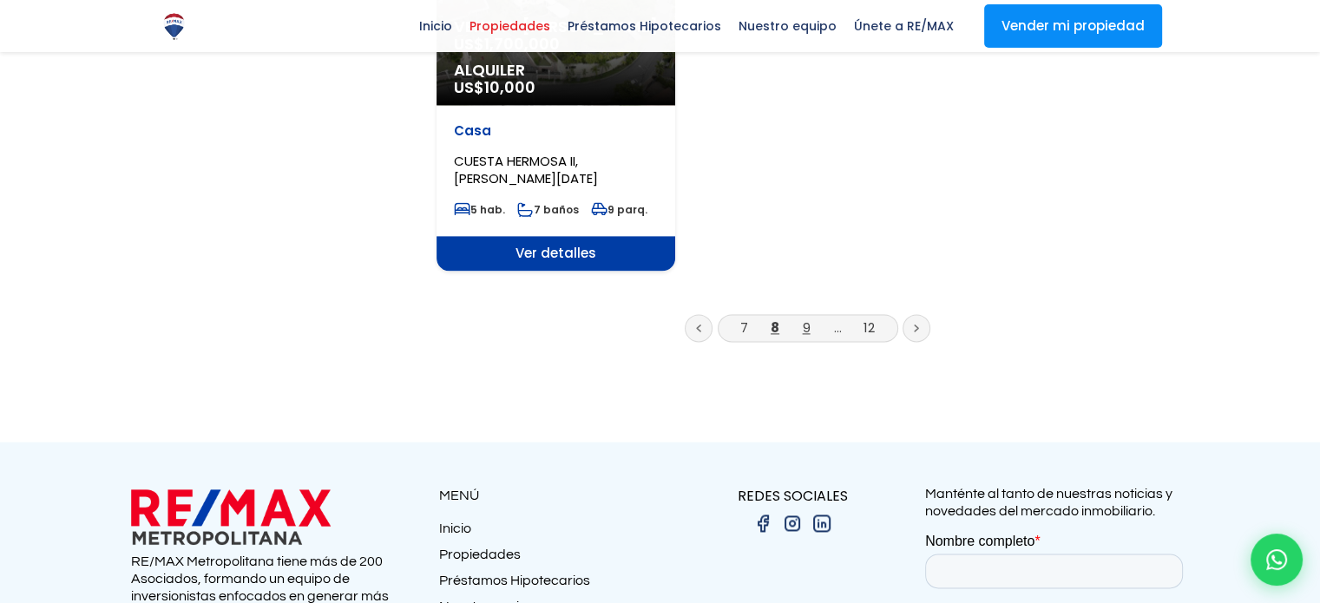
click at [803, 319] on link "9" at bounding box center [807, 328] width 8 height 18
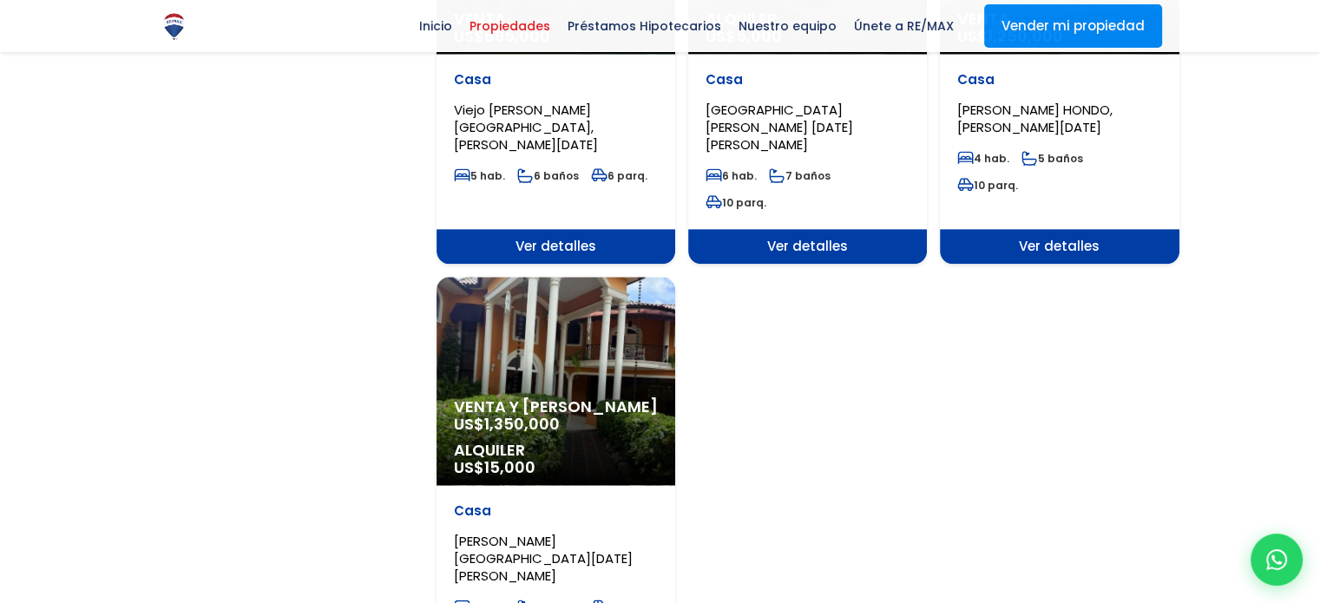
scroll to position [2170, 0]
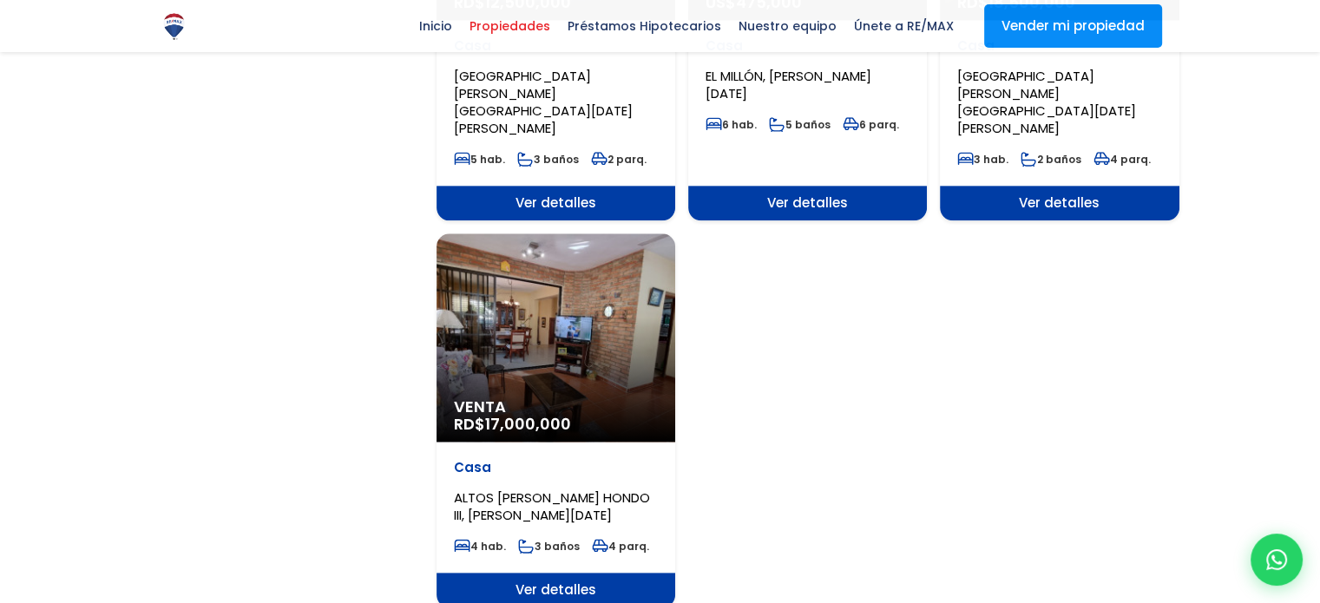
scroll to position [2084, 0]
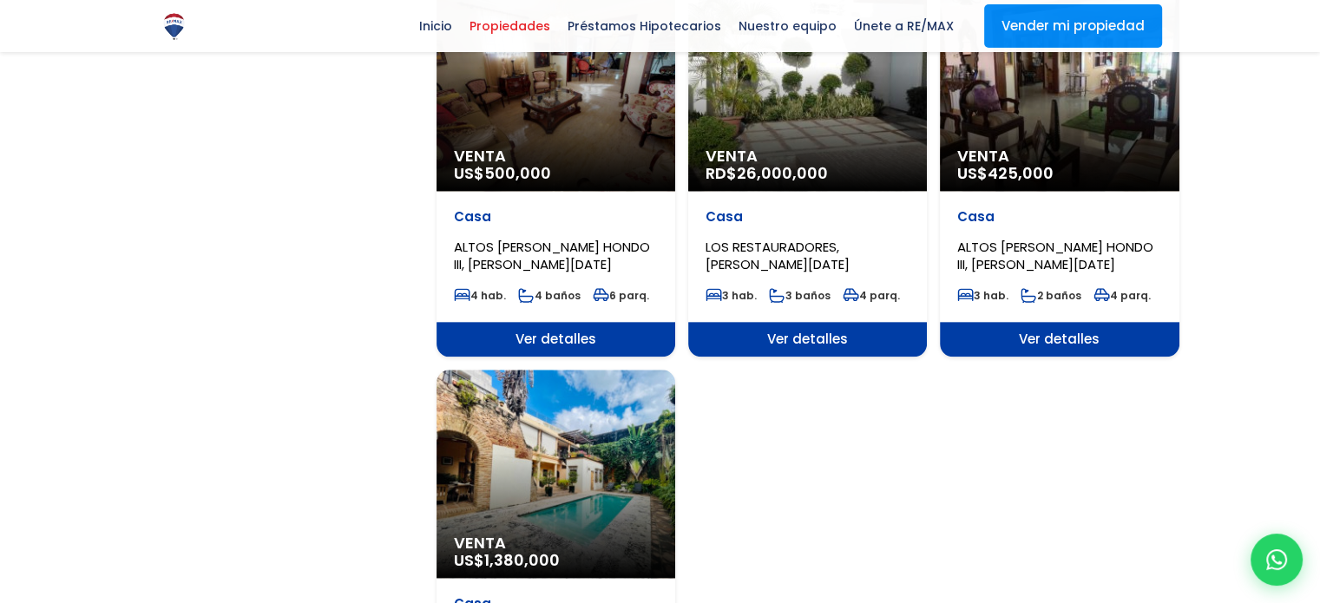
scroll to position [2257, 0]
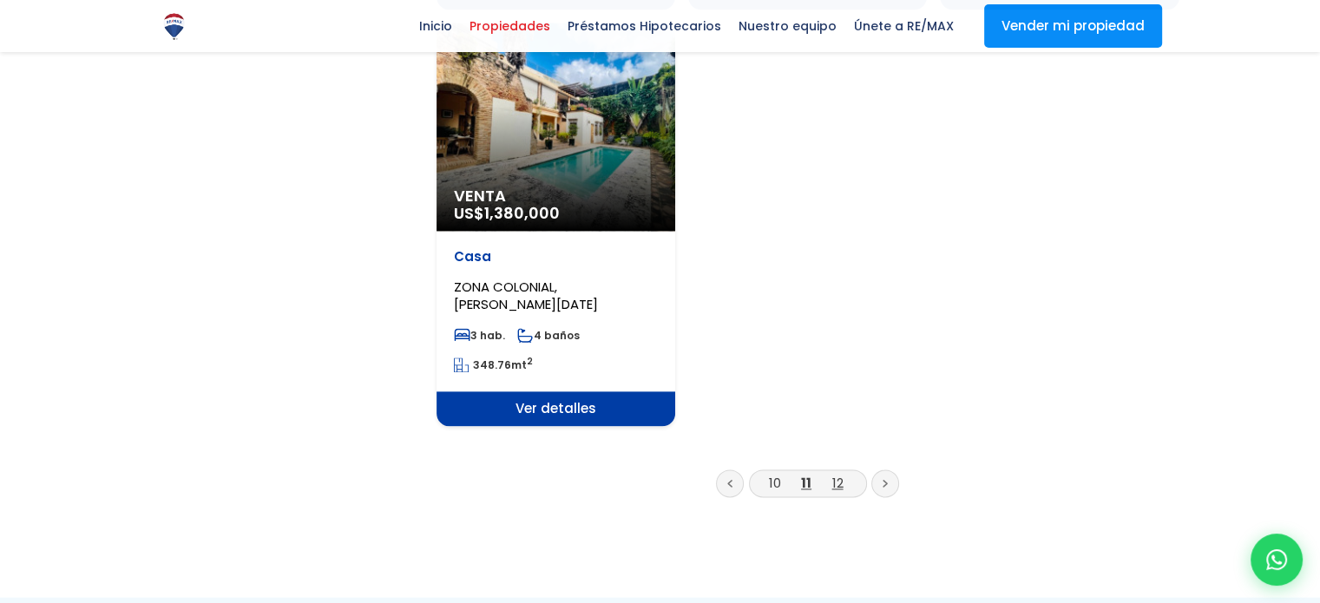
click at [837, 474] on link "12" at bounding box center [838, 483] width 11 height 18
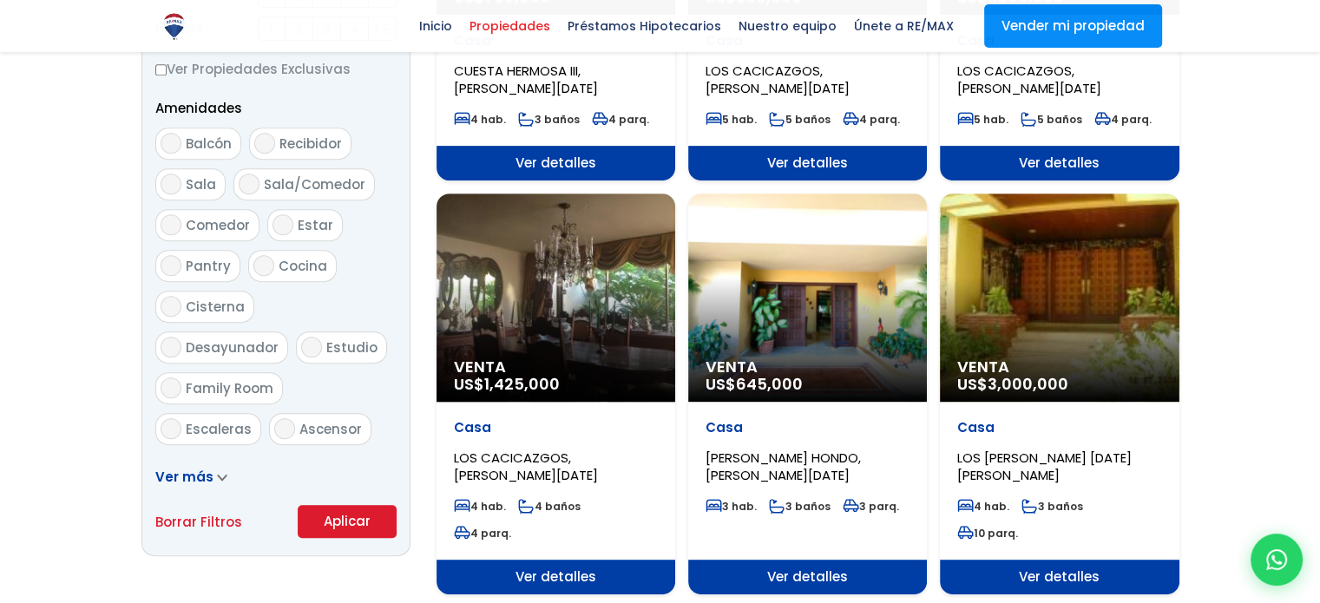
scroll to position [1302, 0]
